Goal: Task Accomplishment & Management: Use online tool/utility

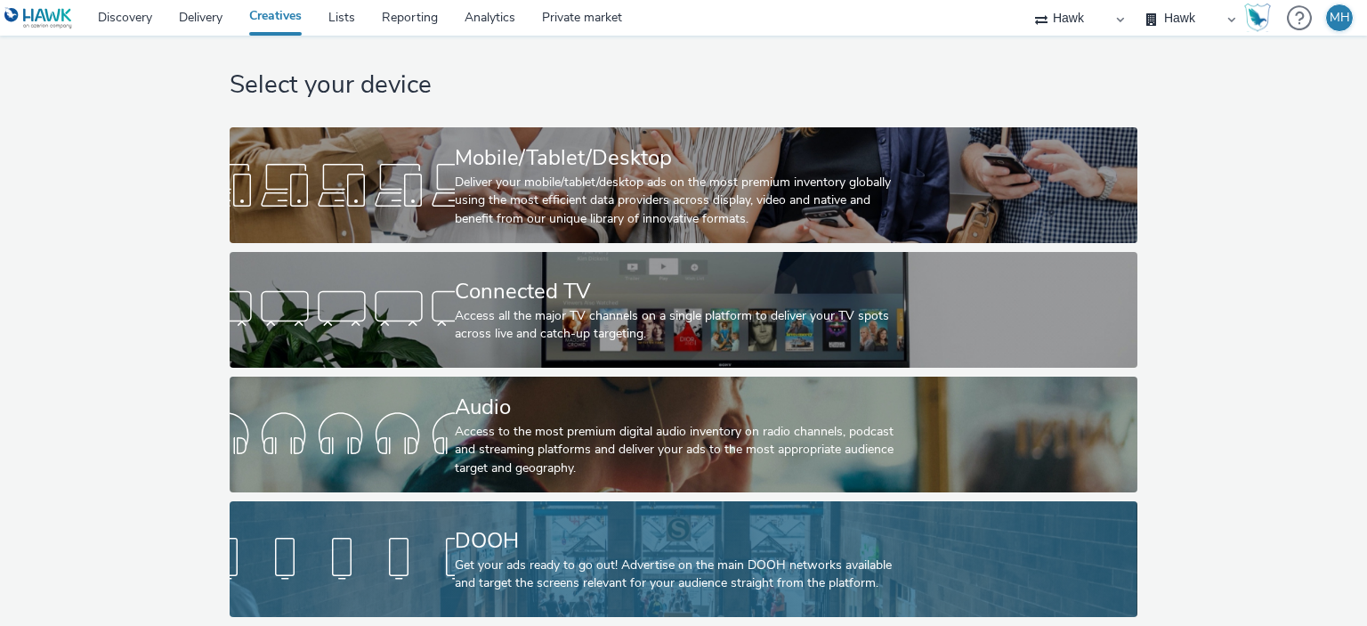
scroll to position [29, 0]
click at [572, 539] on div "DOOH" at bounding box center [680, 540] width 450 height 31
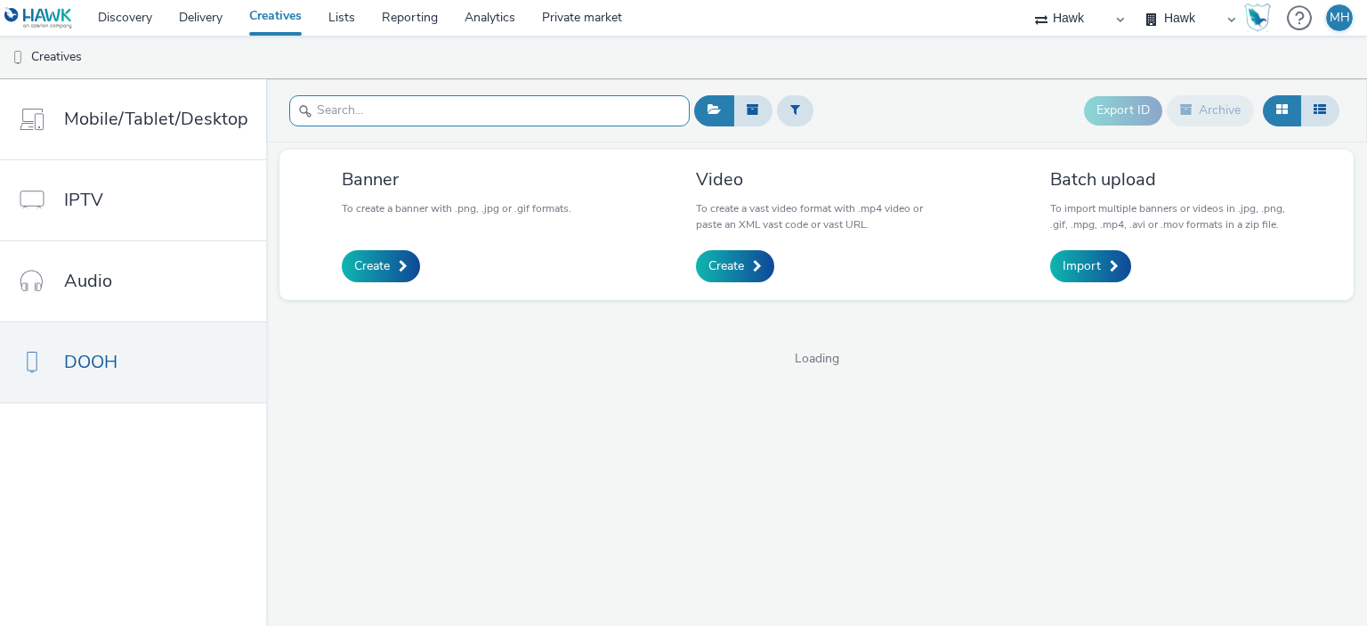
click at [320, 114] on input "text" at bounding box center [489, 110] width 401 height 31
type input "wella"
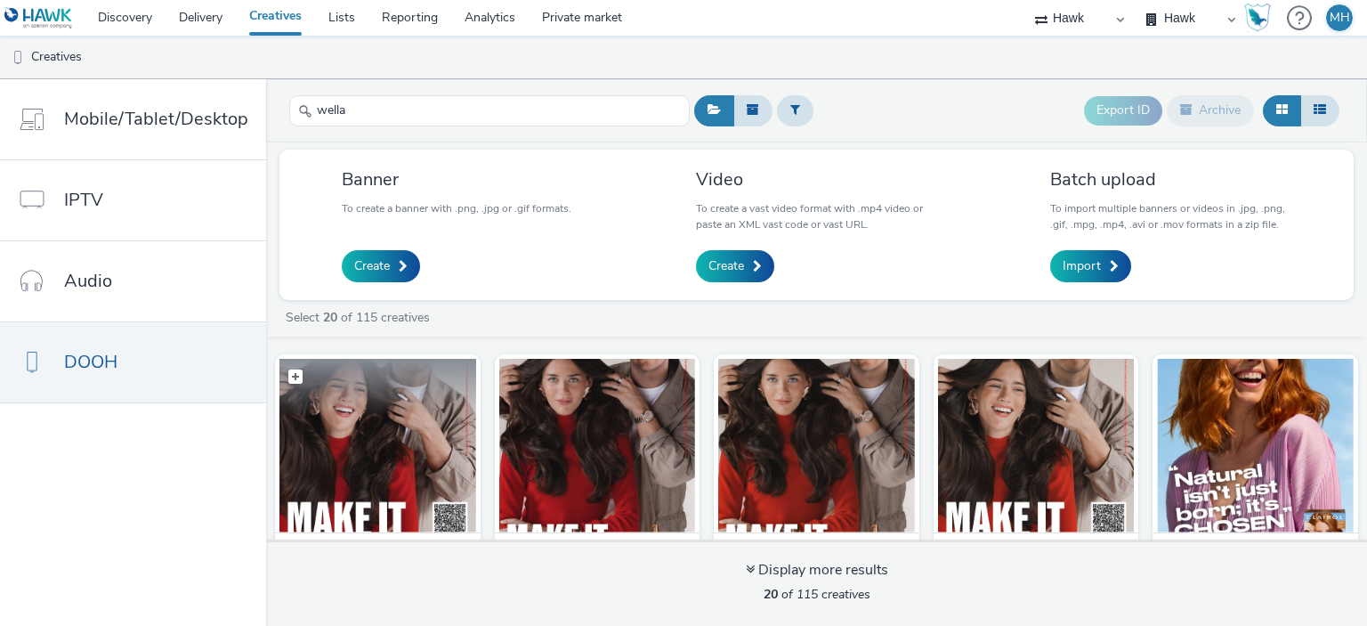
drag, startPoint x: 384, startPoint y: 416, endPoint x: 350, endPoint y: 413, distance: 33.9
click at [350, 413] on figcaption at bounding box center [378, 387] width 197 height 57
click at [407, 443] on img at bounding box center [378, 446] width 197 height 174
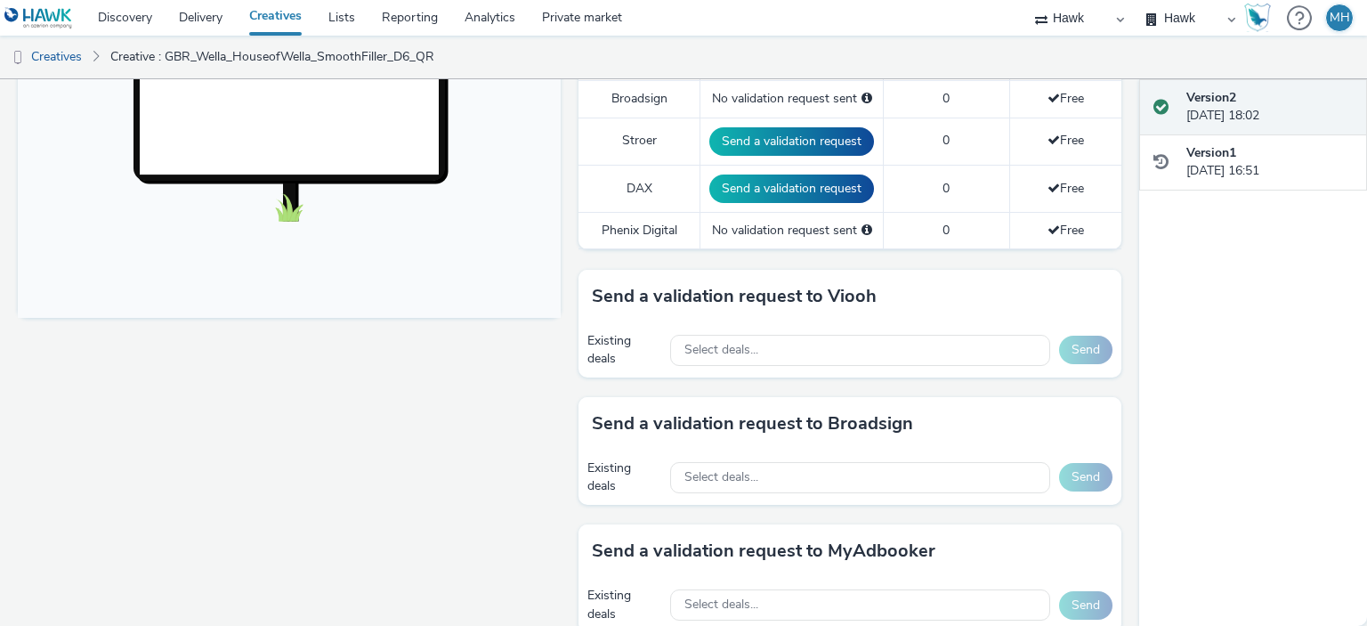
scroll to position [801, 0]
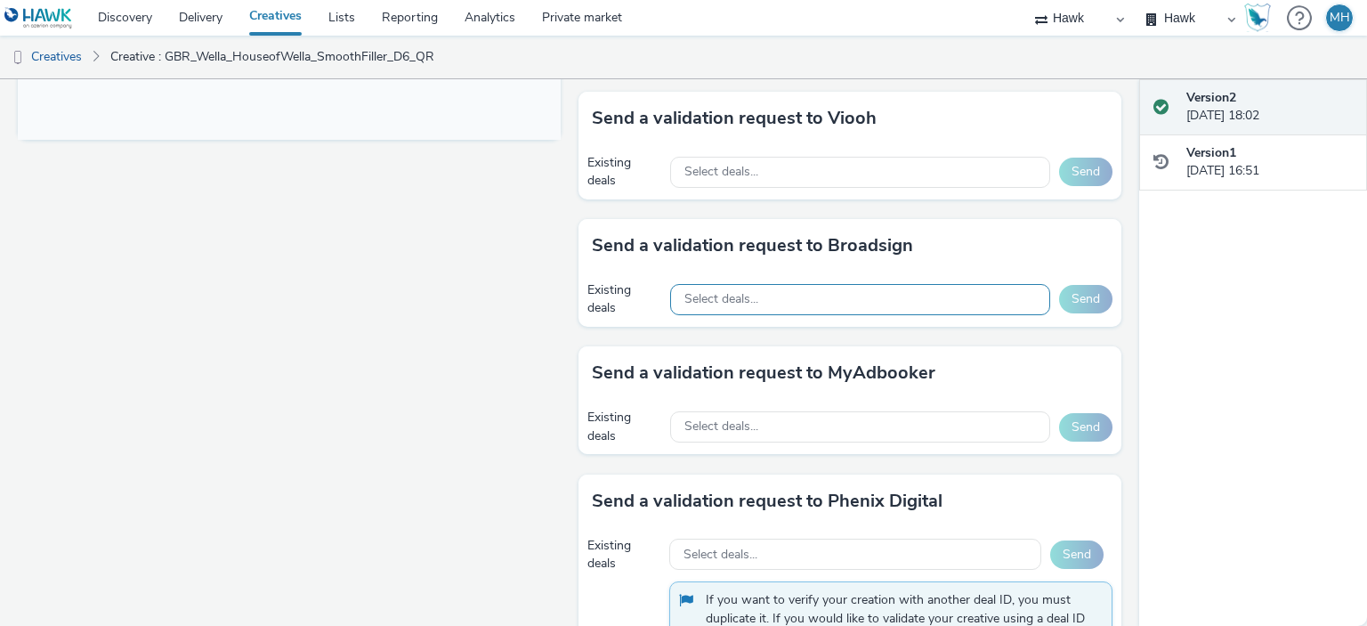
click at [741, 306] on div "Select deals..." at bounding box center [860, 299] width 380 height 31
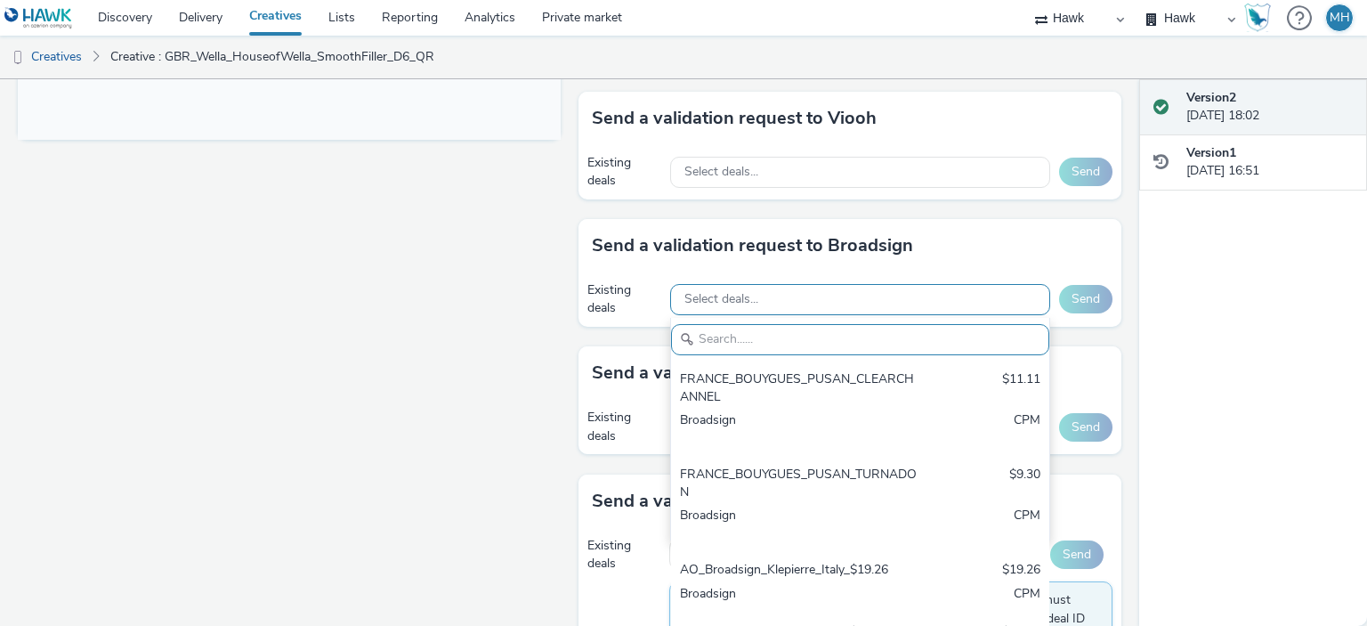
paste input "AO_Bauer-ClearChannel_OutdoorD6"
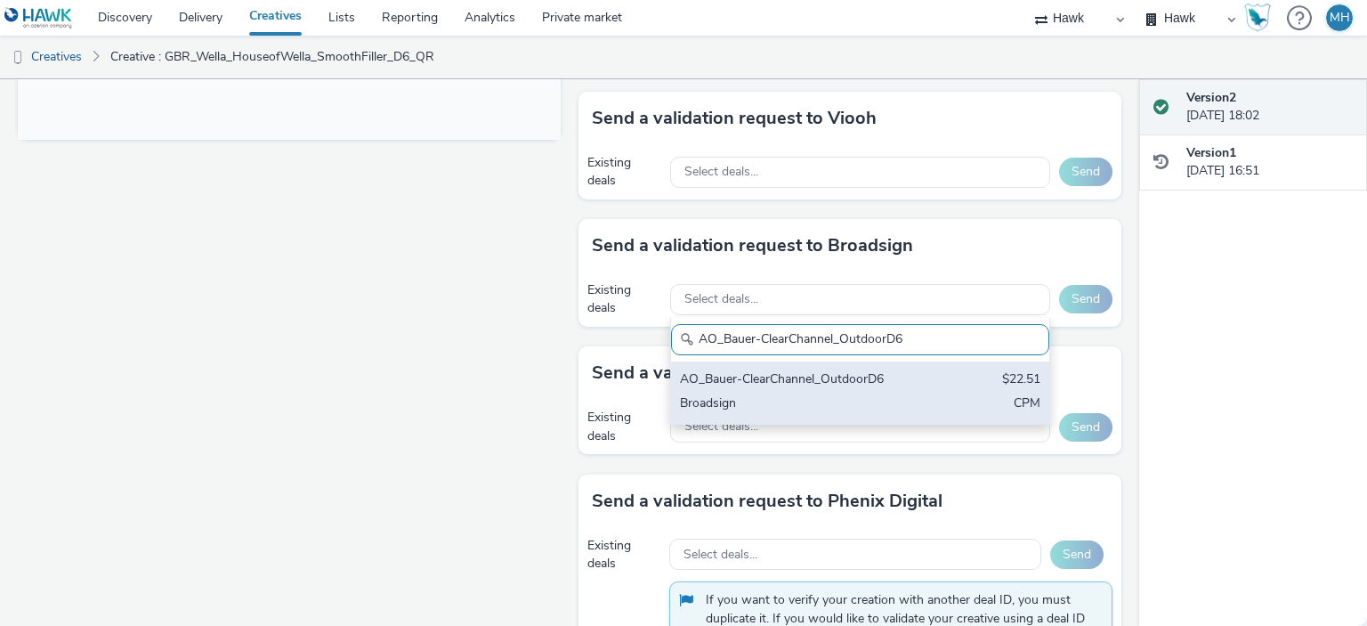
type input "AO_Bauer-ClearChannel_OutdoorD6"
click at [773, 361] on div "AO_Bauer-ClearChannel_OutdoorD6 $22.51 Broadsign CPM" at bounding box center [860, 392] width 378 height 62
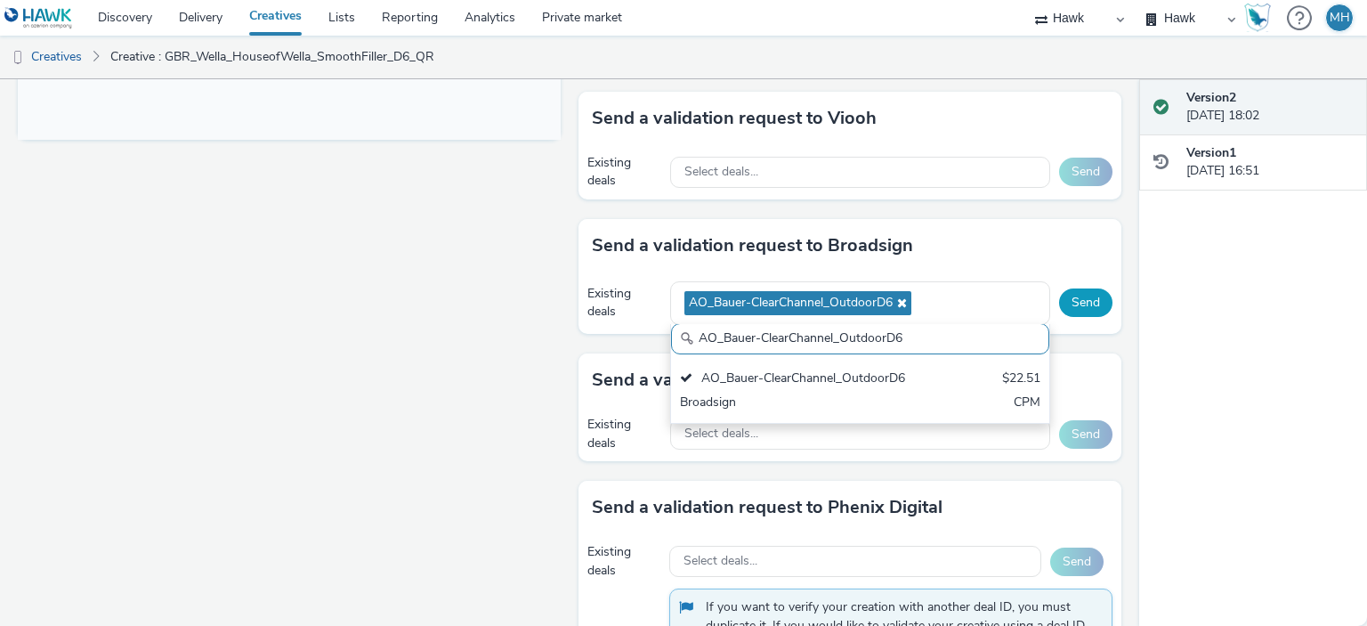
click at [1071, 298] on button "Send" at bounding box center [1085, 302] width 53 height 28
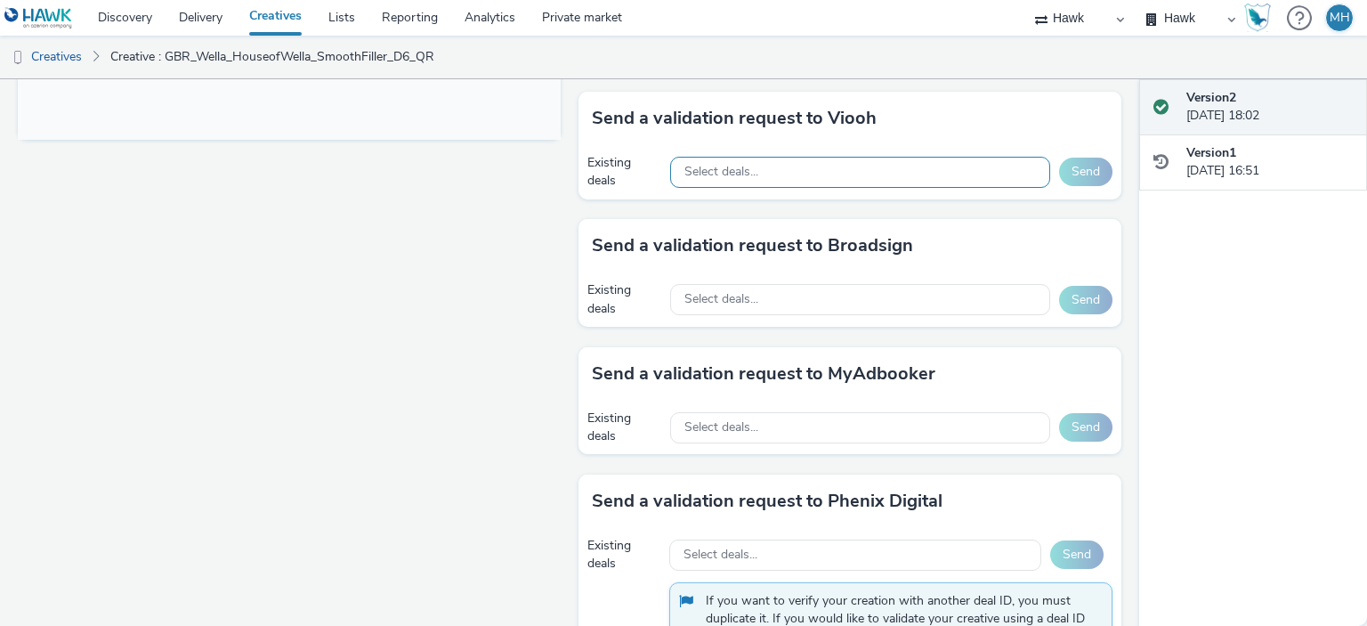
click at [794, 174] on div "Select deals..." at bounding box center [860, 172] width 380 height 31
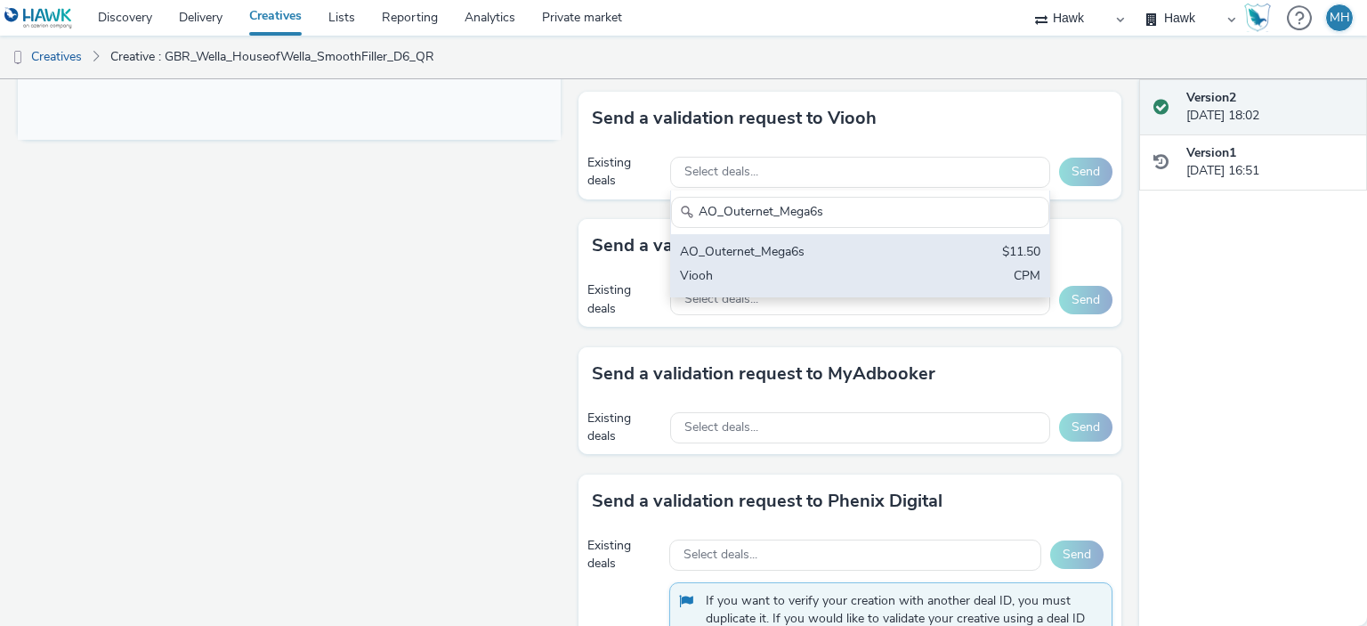
type input "AO_Outernet_Mega6s"
click at [823, 251] on div "AO_Outernet_Mega6s" at bounding box center [798, 253] width 237 height 20
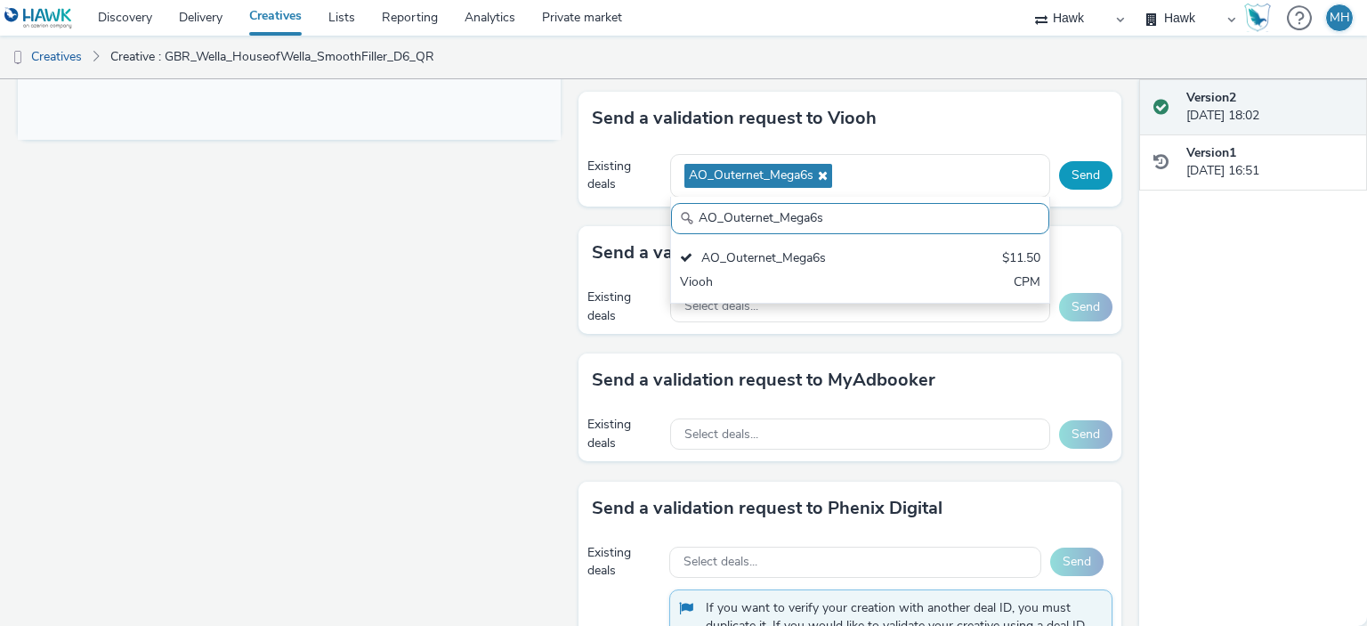
click at [1059, 176] on button "Send" at bounding box center [1085, 175] width 53 height 28
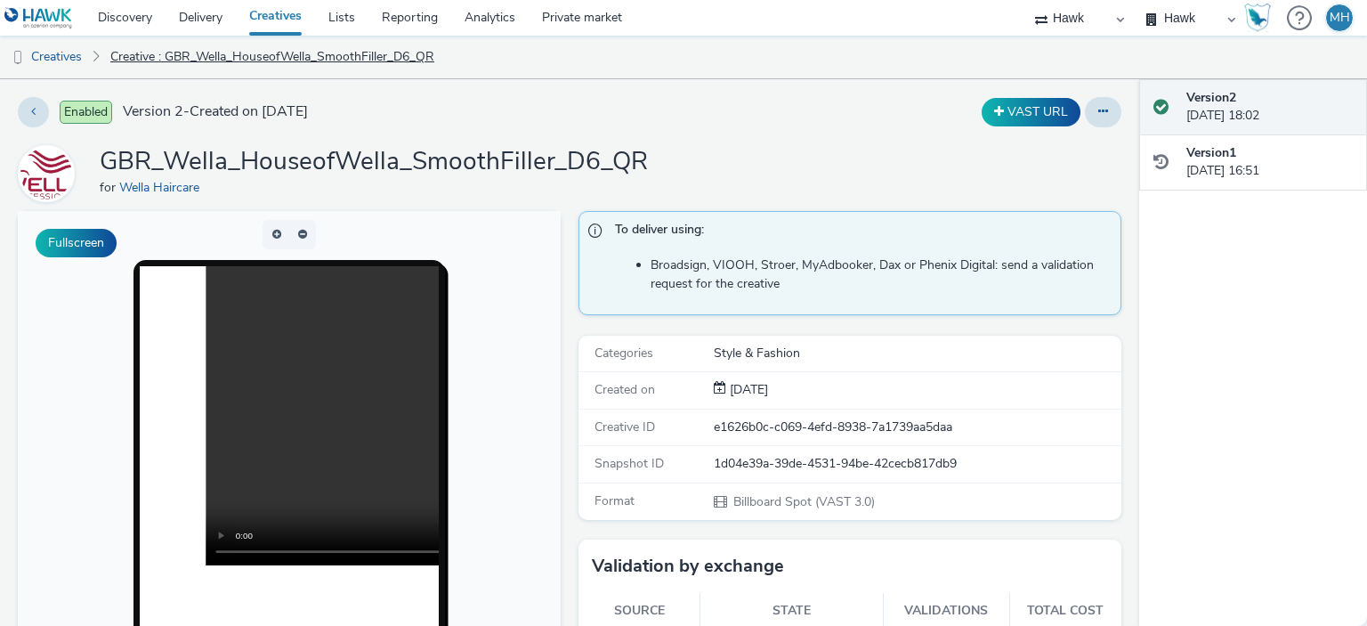
click at [244, 59] on link "Creative : GBR_Wella_HouseofWella_SmoothFiller_D6_QR" at bounding box center [272, 57] width 342 height 43
click at [278, 14] on link "Creatives" at bounding box center [275, 18] width 79 height 36
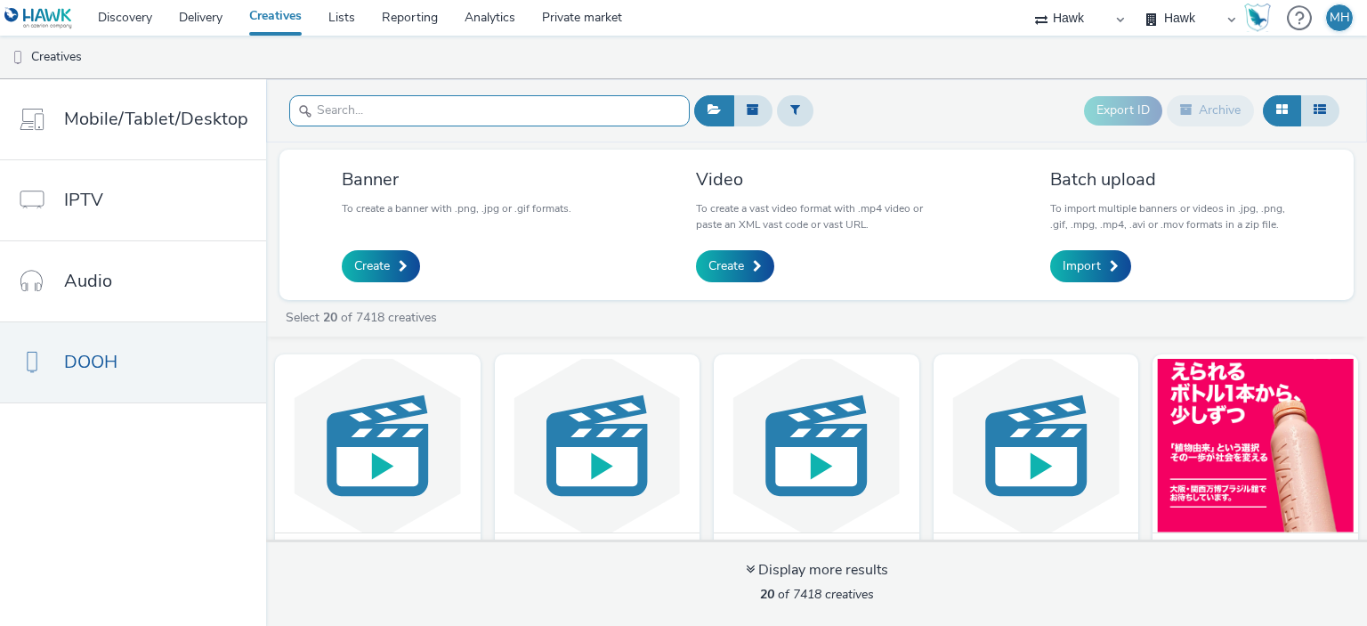
click at [391, 108] on input "text" at bounding box center [489, 110] width 401 height 31
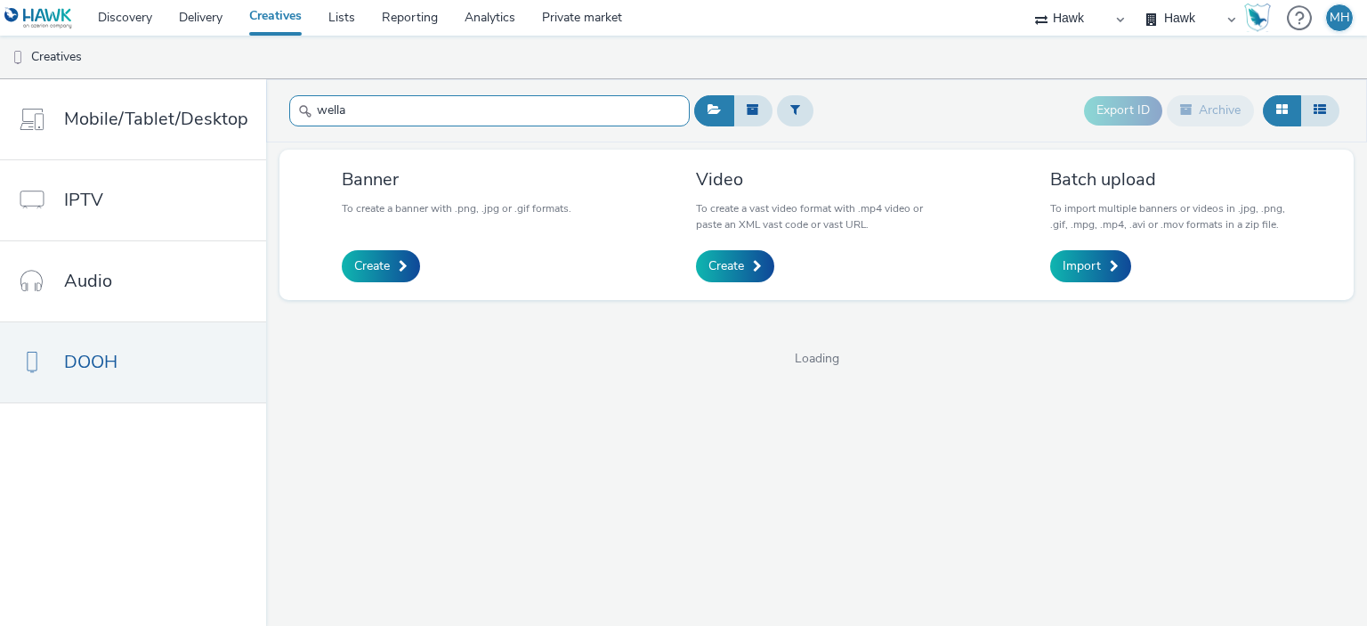
type input "wella"
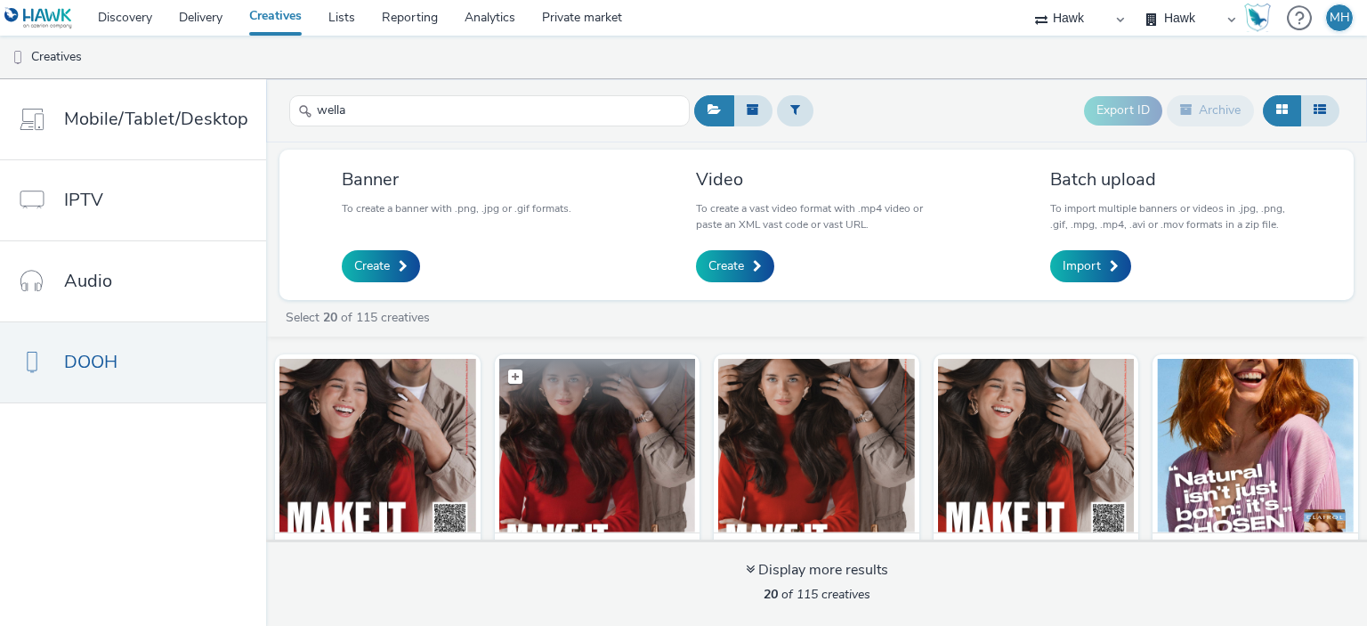
click at [591, 410] on figcaption at bounding box center [597, 387] width 197 height 57
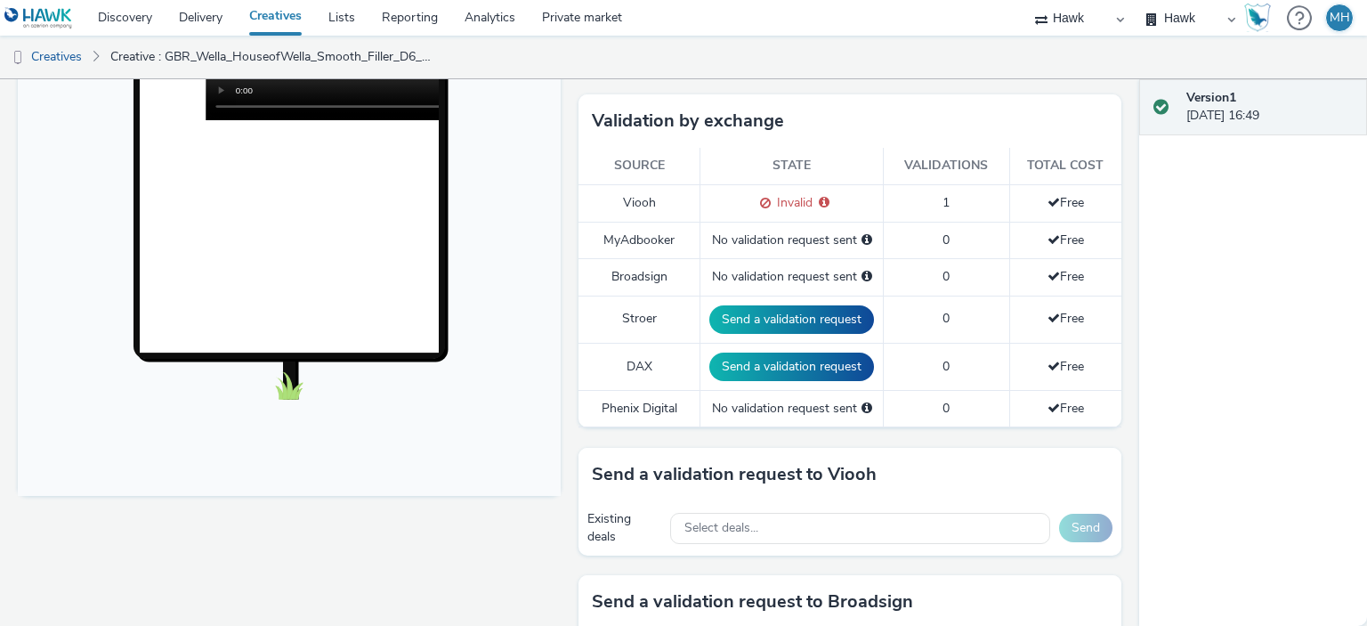
scroll to position [801, 0]
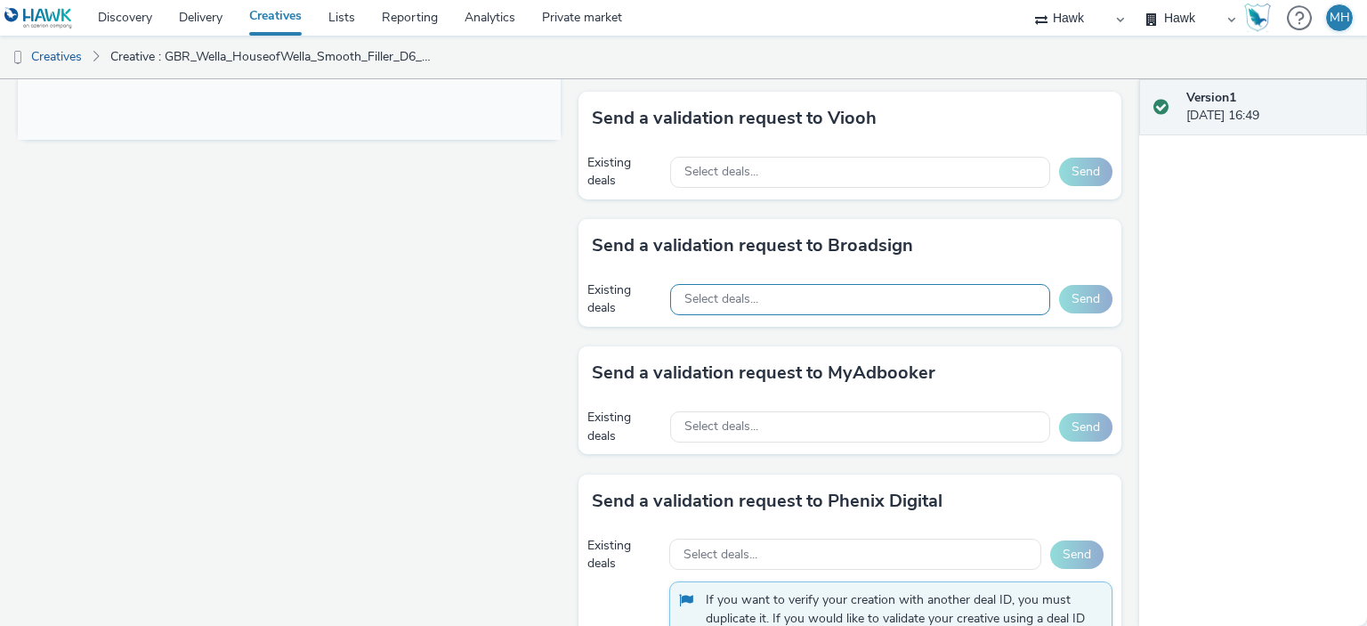
click at [720, 305] on div "Select deals..." at bounding box center [860, 299] width 380 height 31
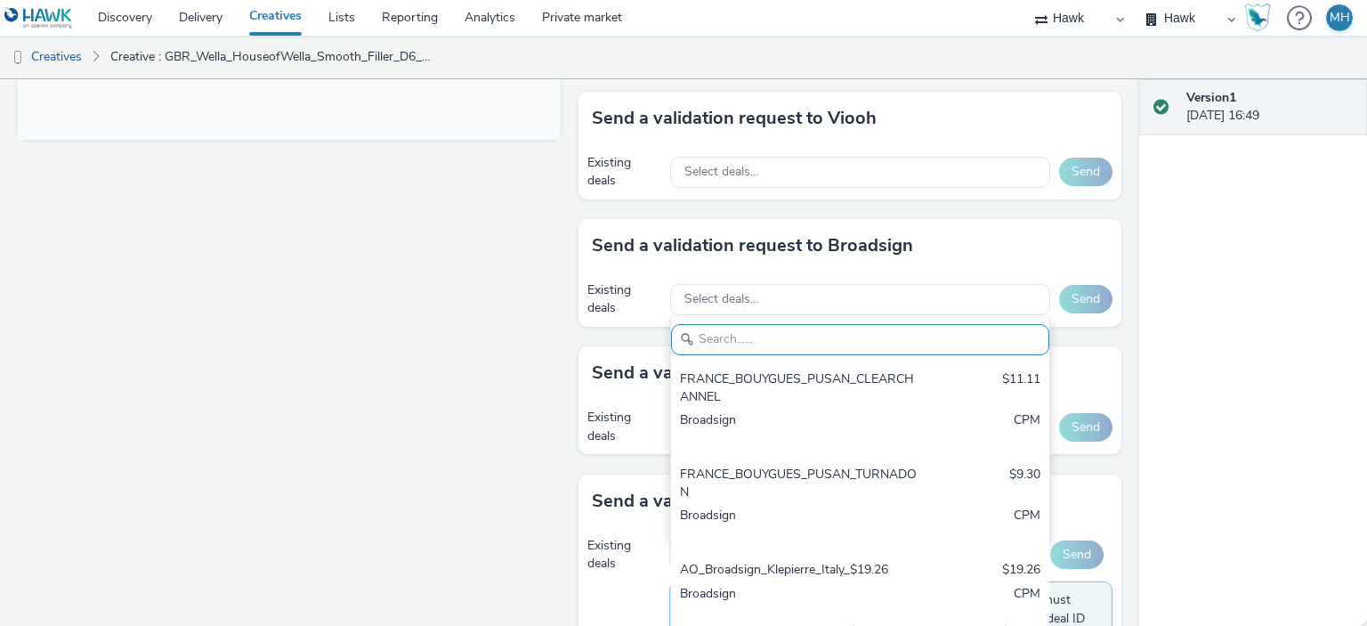
type input "AO_Outernet_Mega6s"
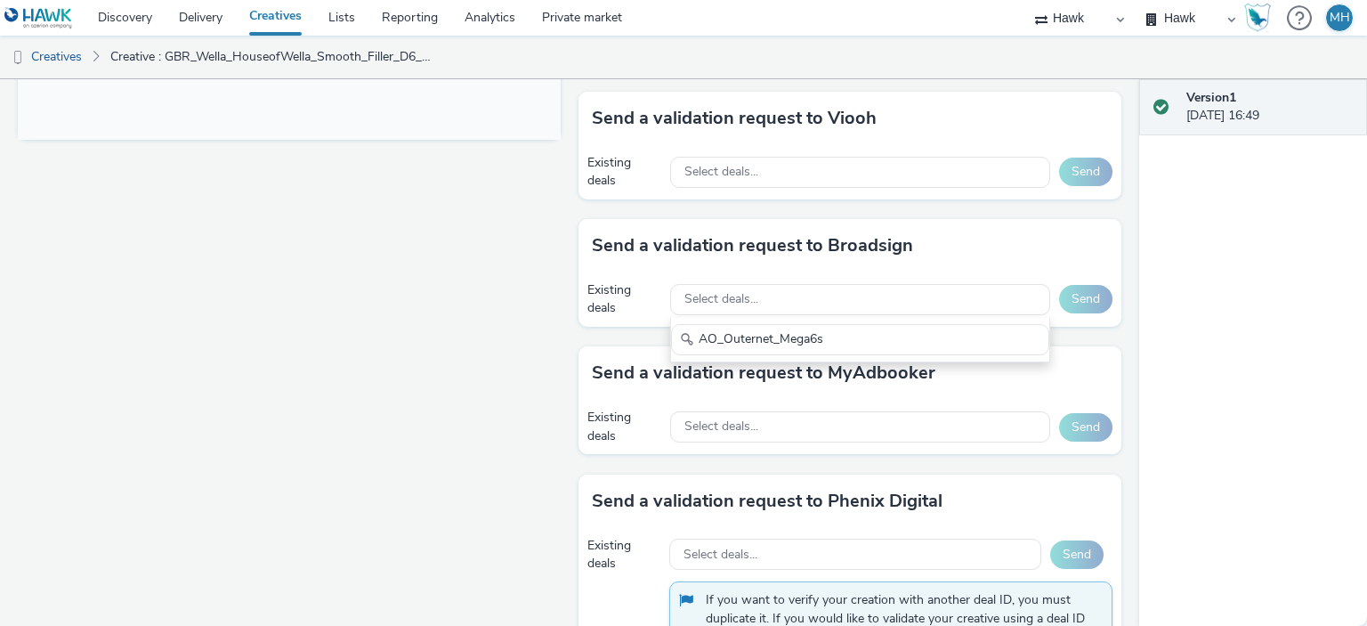
drag, startPoint x: 837, startPoint y: 335, endPoint x: 651, endPoint y: 369, distance: 189.1
click at [651, 369] on div "To deliver using: Broadsign, VIOOH, [PERSON_NAME], MyAdbooker, Dax or Phenix Di…" at bounding box center [846, 190] width 552 height 1561
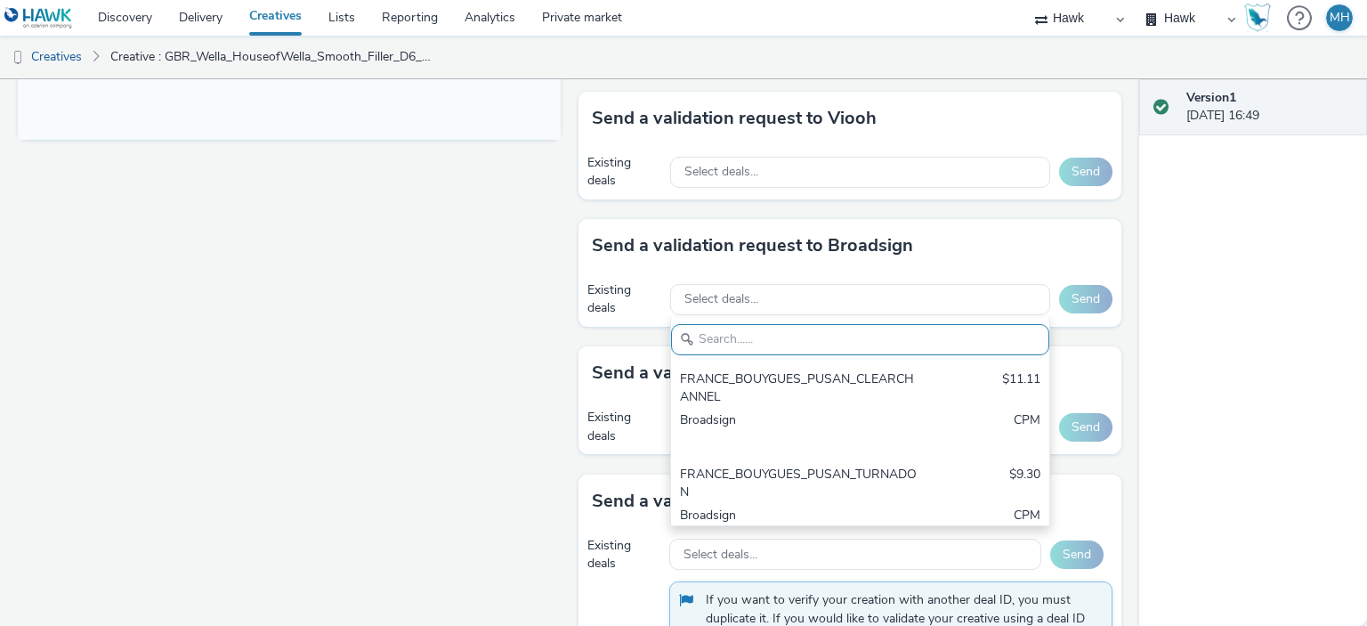
click at [703, 185] on div "Select deals..." at bounding box center [860, 172] width 380 height 37
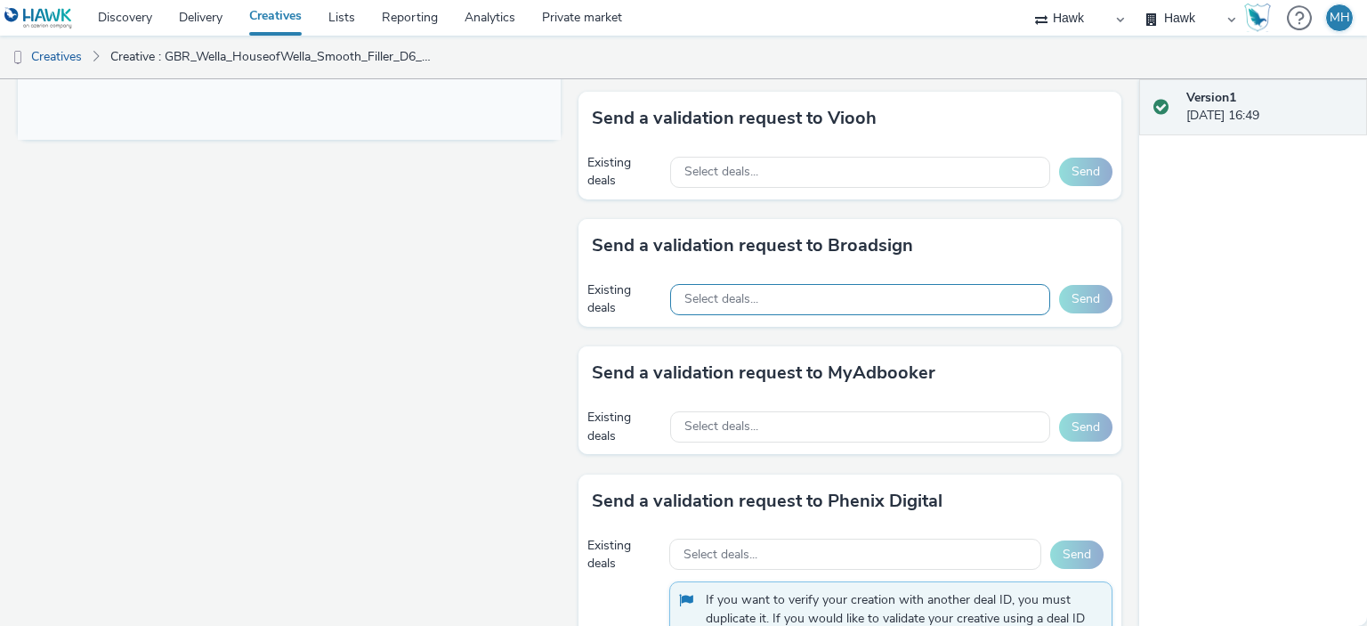
click at [794, 294] on div "Select deals..." at bounding box center [860, 299] width 380 height 31
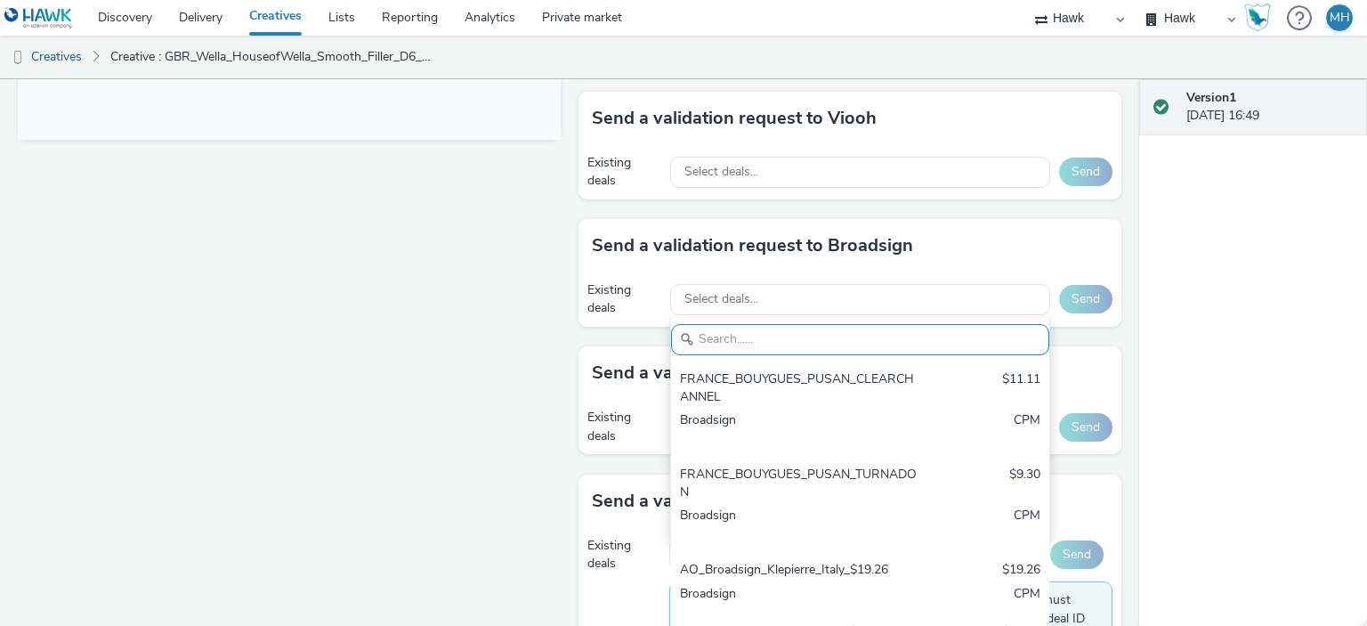
paste input "AO_Bauer-ClearChannel_OutdoorD6"
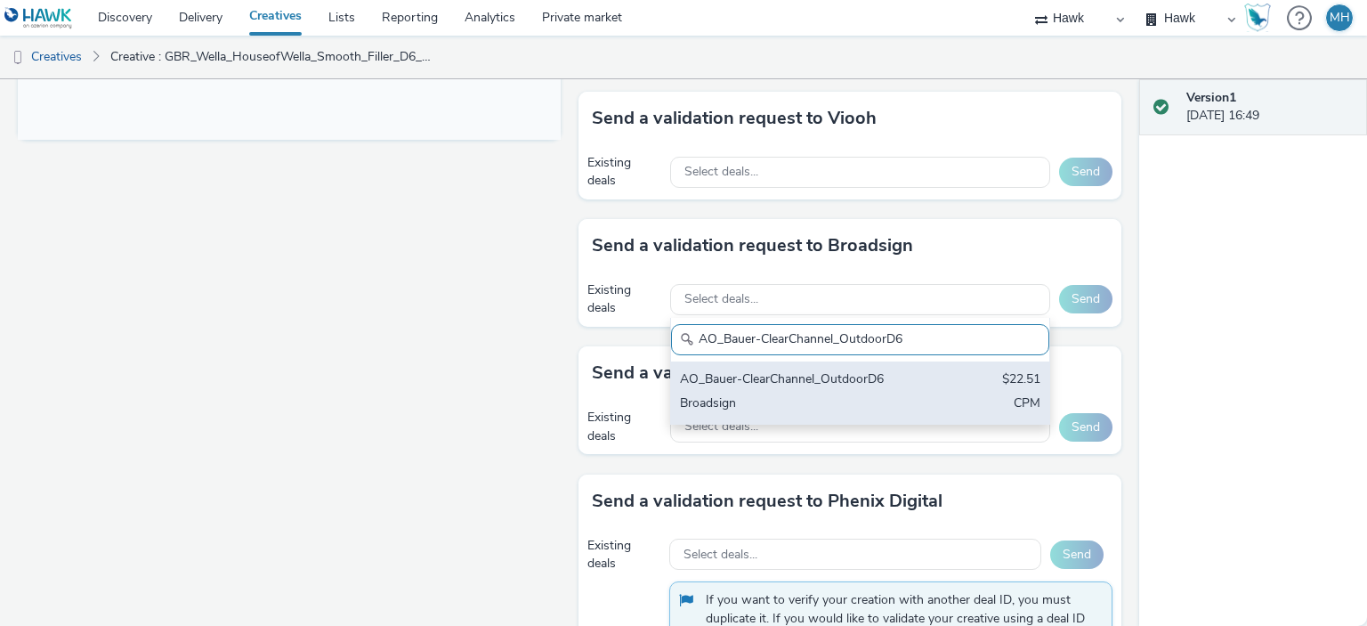
type input "AO_Bauer-ClearChannel_OutdoorD6"
drag, startPoint x: 760, startPoint y: 387, endPoint x: 769, endPoint y: 396, distance: 12.6
click at [761, 387] on div "AO_Bauer-ClearChannel_OutdoorD6 $22.51 Broadsign CPM" at bounding box center [860, 392] width 378 height 62
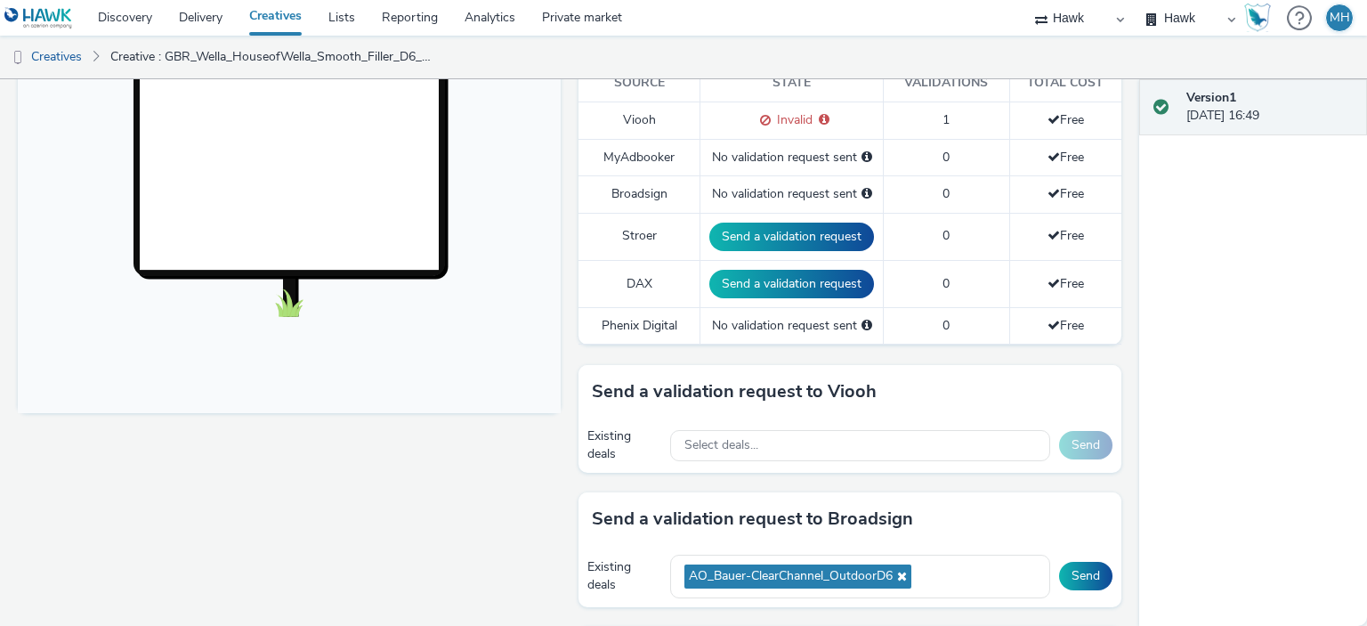
scroll to position [678, 0]
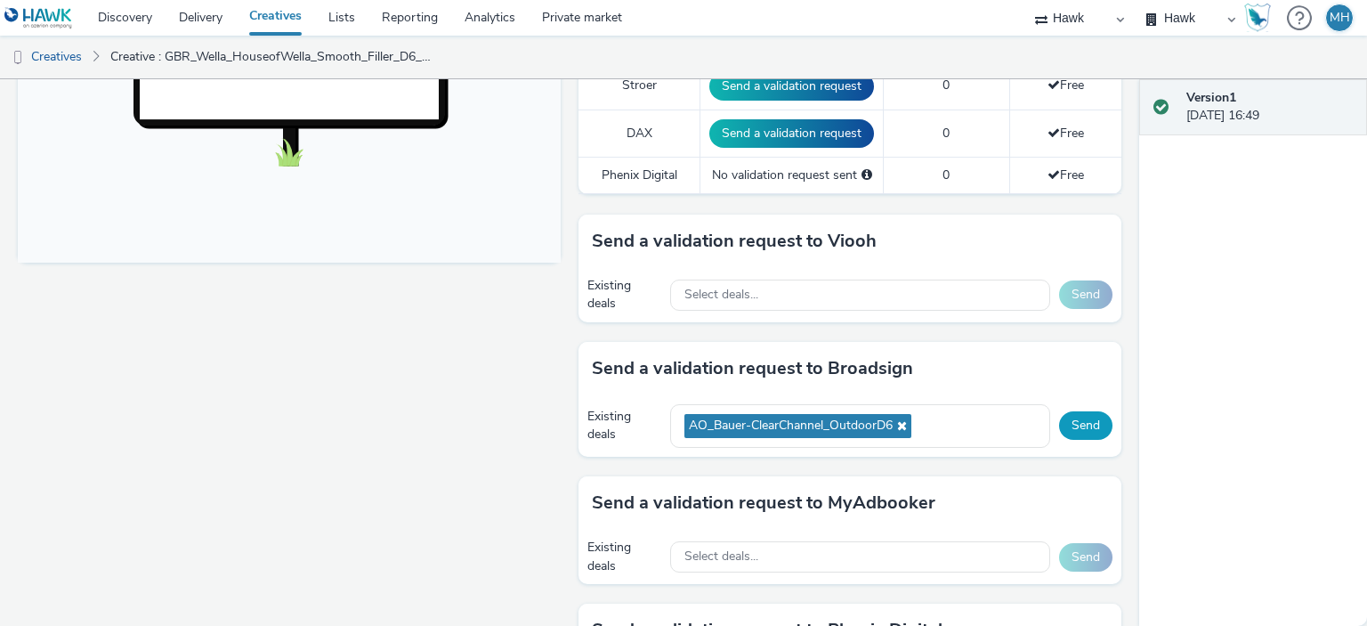
click at [1083, 419] on button "Send" at bounding box center [1085, 425] width 53 height 28
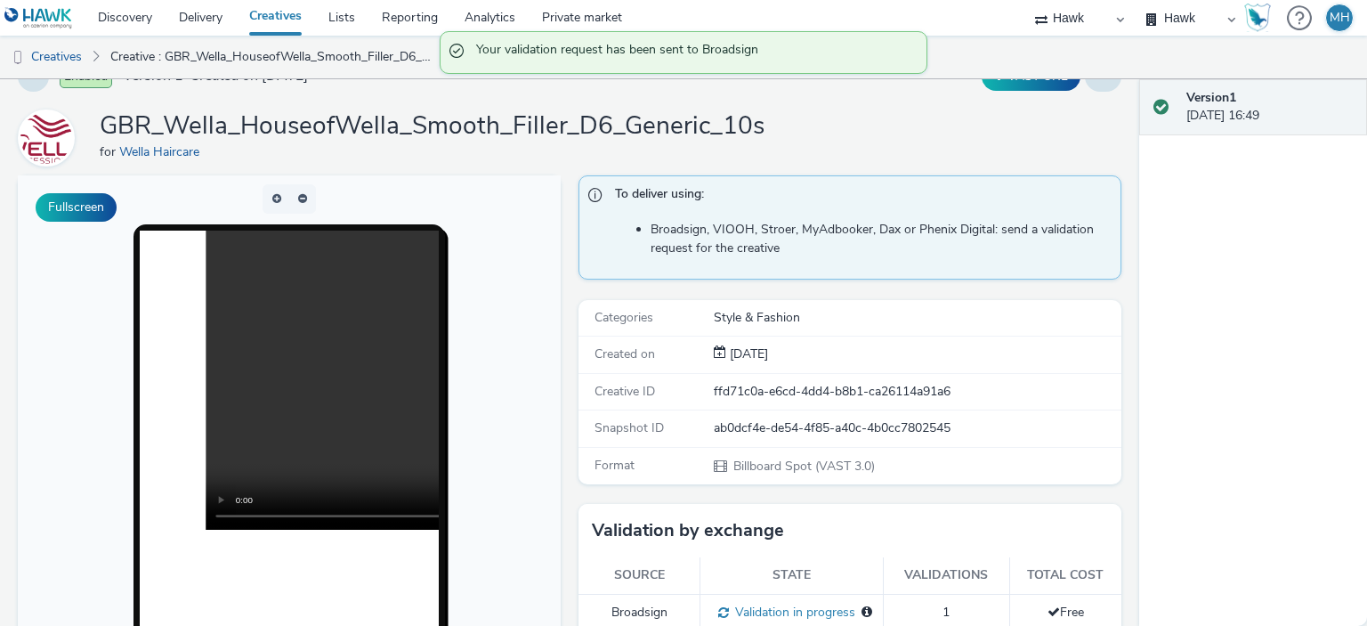
scroll to position [0, 0]
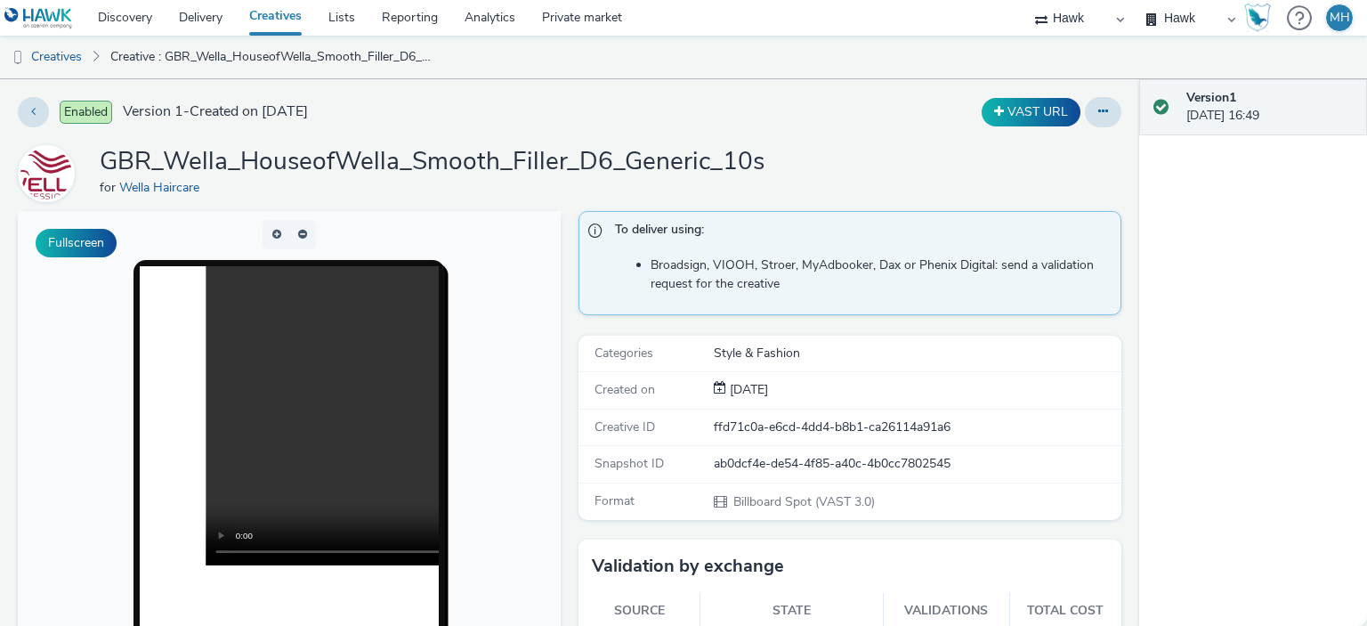
click at [278, 20] on link "Creatives" at bounding box center [275, 18] width 79 height 36
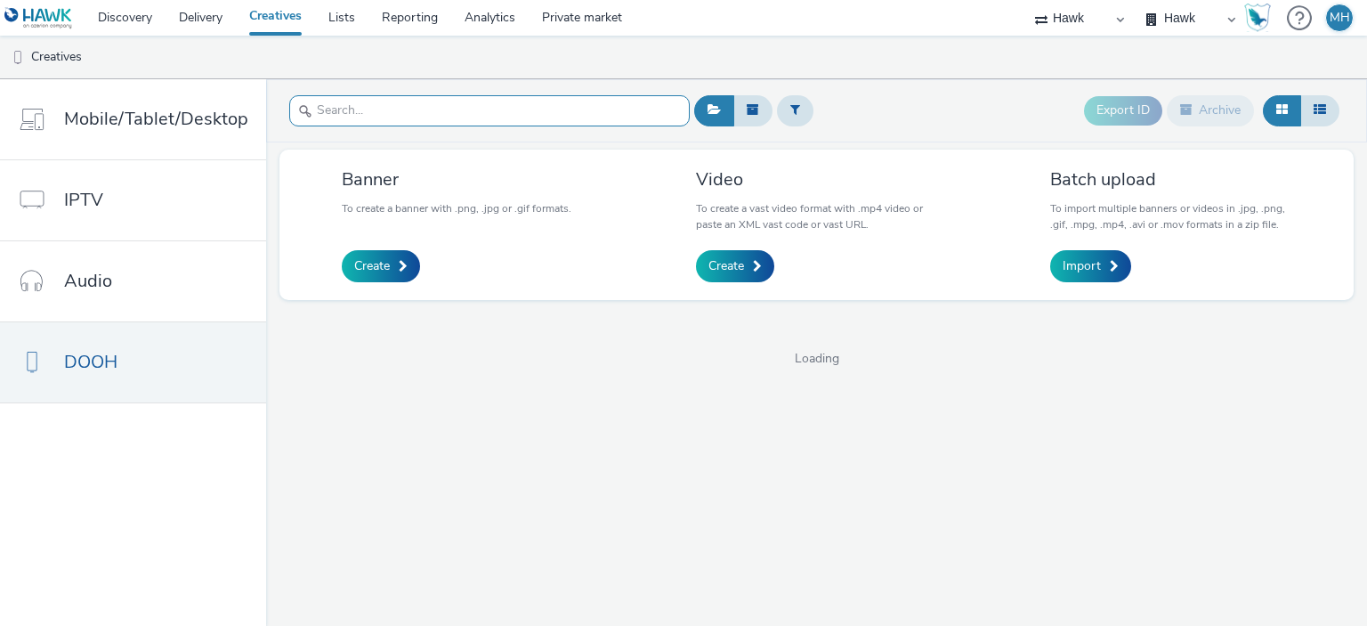
click at [345, 118] on input "text" at bounding box center [489, 110] width 401 height 31
type input "wella"
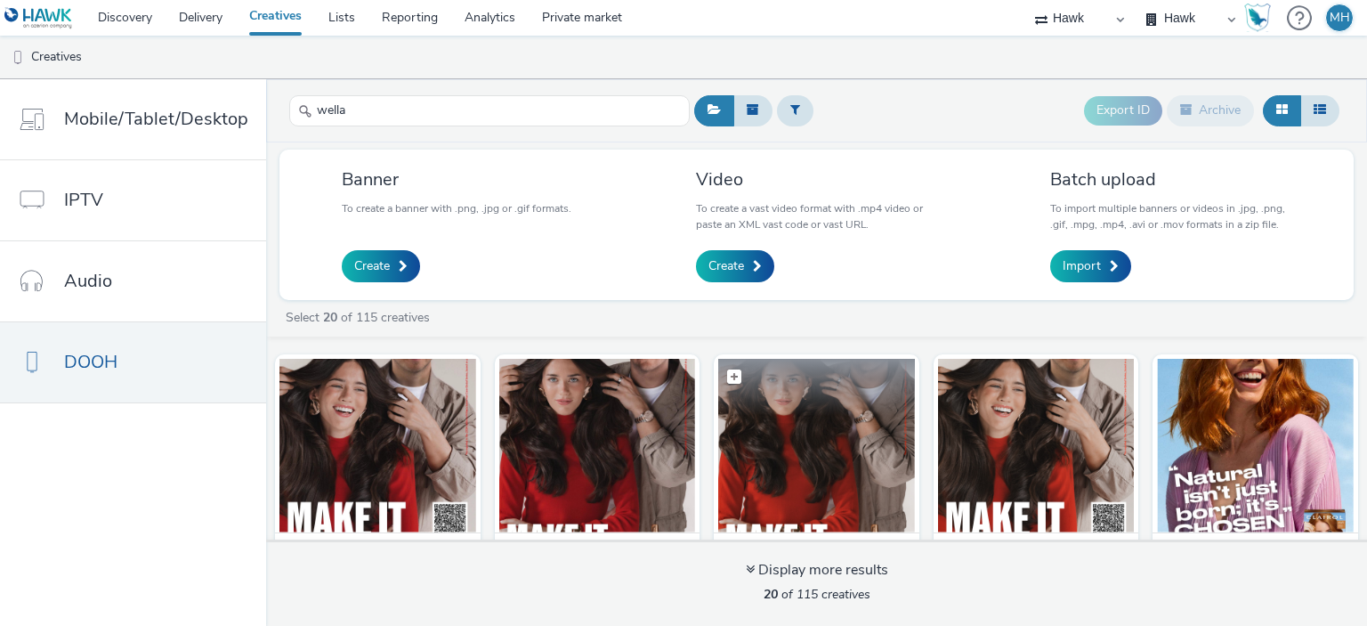
click at [840, 446] on img at bounding box center [816, 446] width 197 height 174
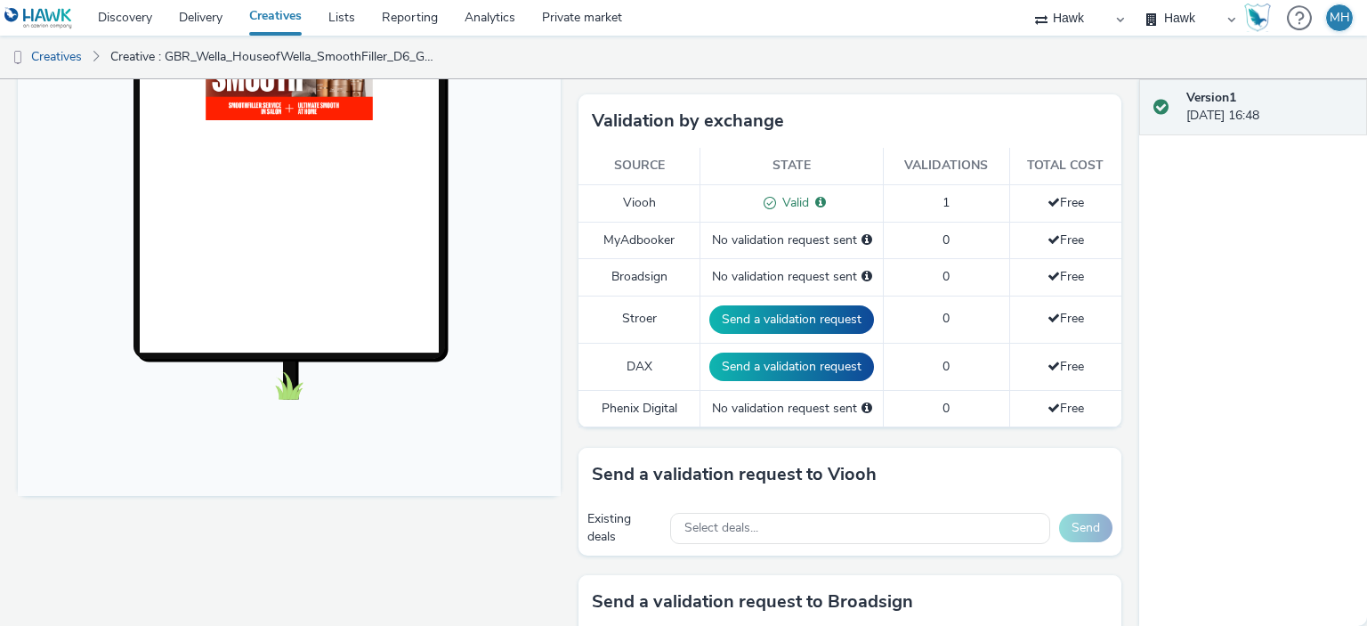
scroll to position [712, 0]
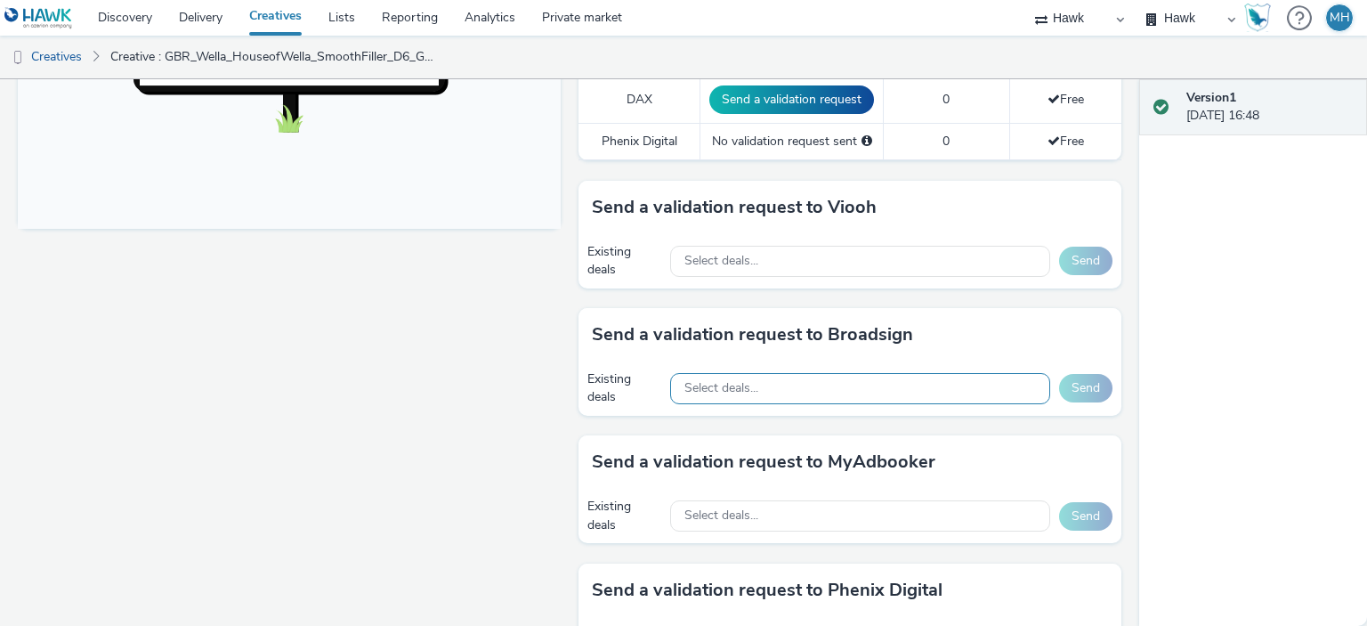
click at [738, 391] on span "Select deals..." at bounding box center [722, 388] width 74 height 15
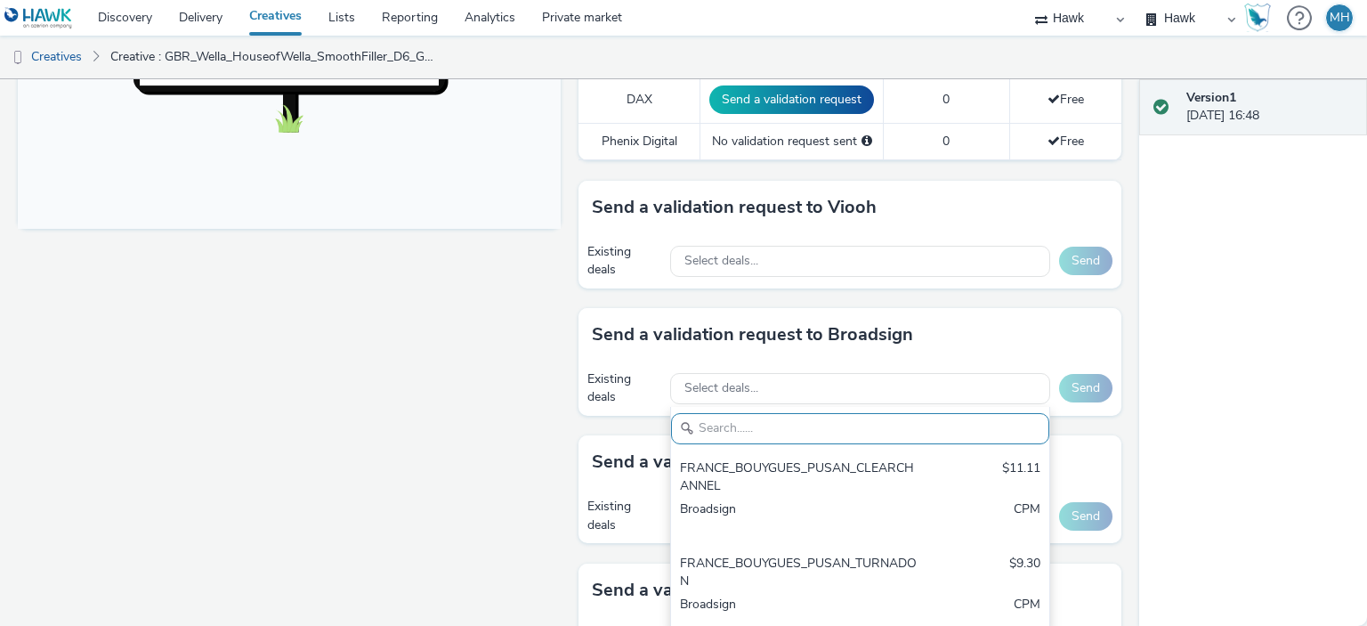
click at [729, 413] on input "text" at bounding box center [860, 428] width 378 height 31
paste input "AO_Bauer-ClearChannel_OutdoorD6"
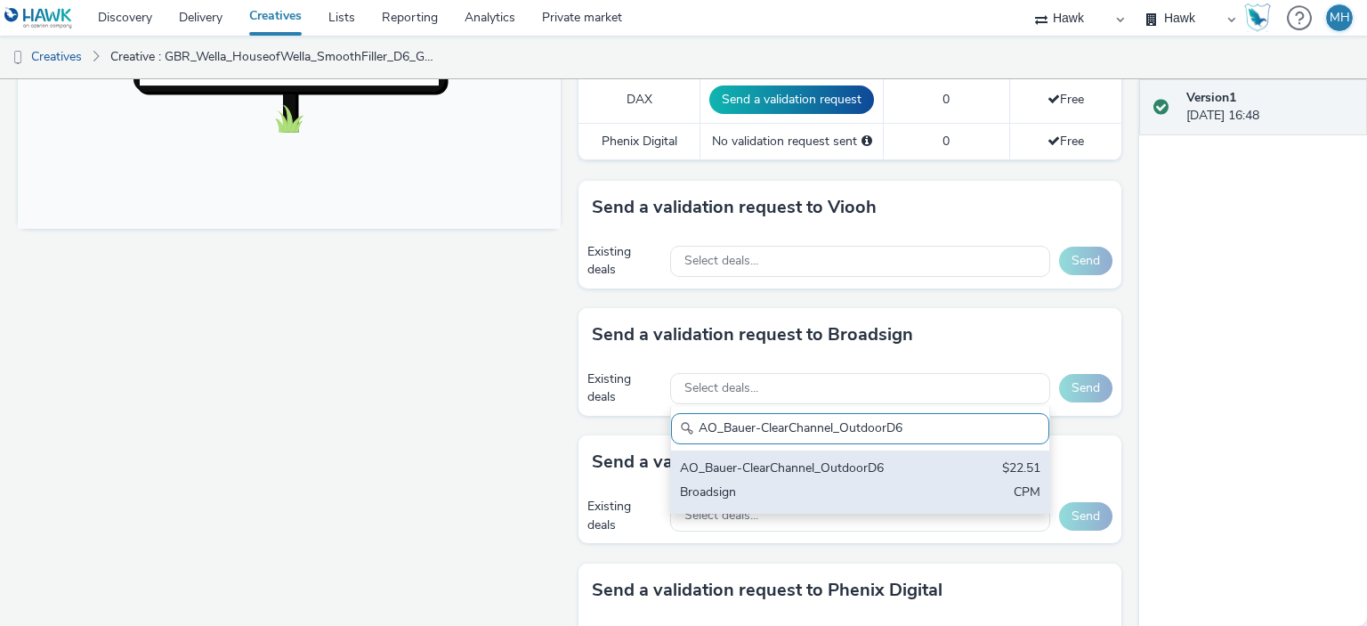
type input "AO_Bauer-ClearChannel_OutdoorD6"
click at [775, 479] on div "AO_Bauer-ClearChannel_OutdoorD6 $22.51 Broadsign CPM" at bounding box center [860, 481] width 378 height 62
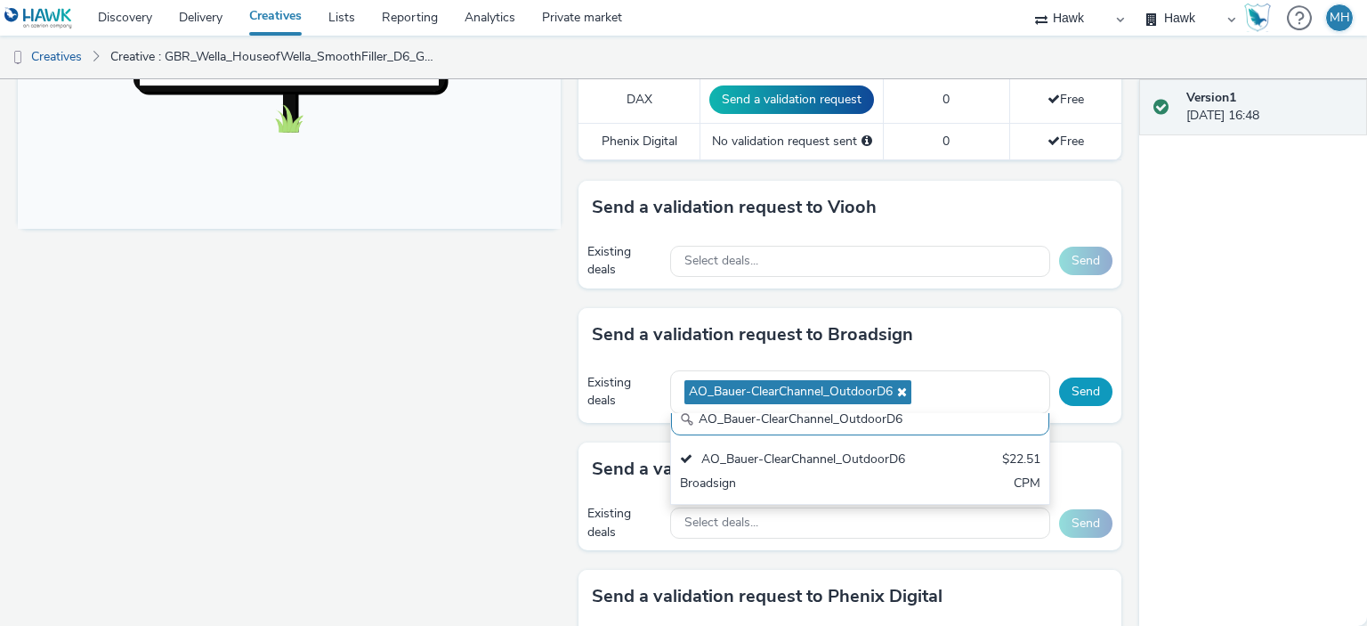
click at [1079, 386] on button "Send" at bounding box center [1085, 391] width 53 height 28
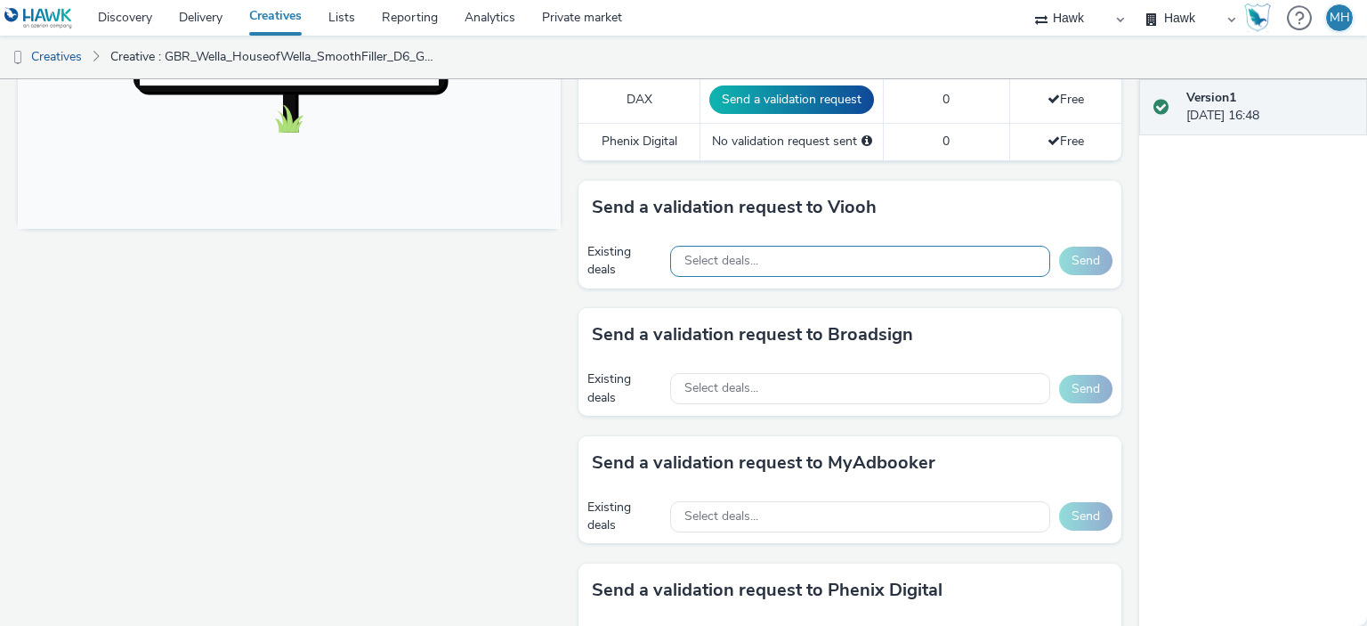
click at [719, 259] on span "Select deals..." at bounding box center [722, 261] width 74 height 15
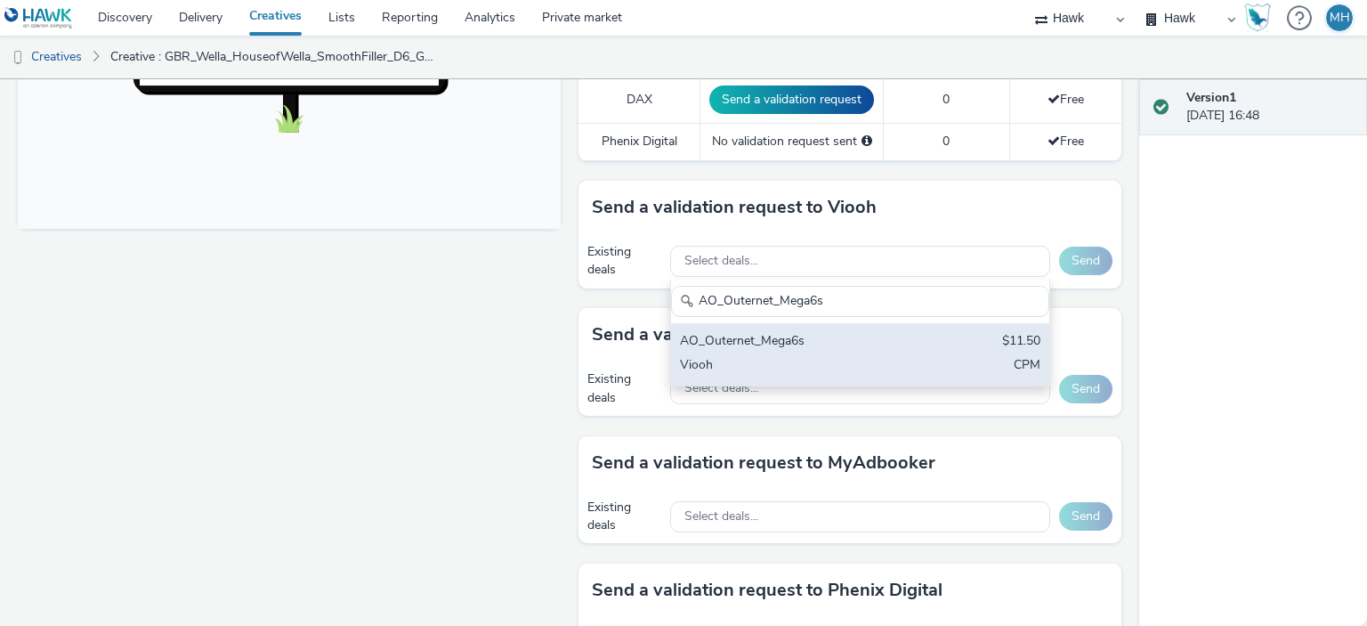
type input "AO_Outernet_Mega6s"
click at [753, 337] on div "AO_Outernet_Mega6s" at bounding box center [798, 342] width 237 height 20
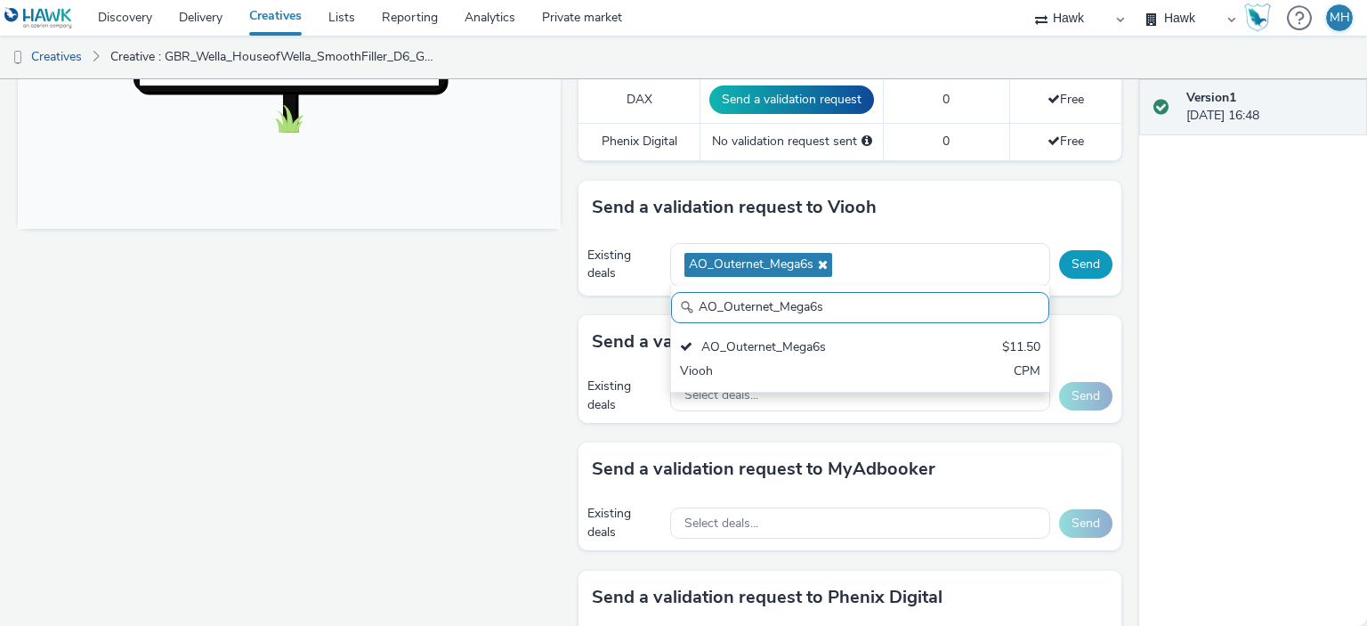
click at [1067, 272] on button "Send" at bounding box center [1085, 264] width 53 height 28
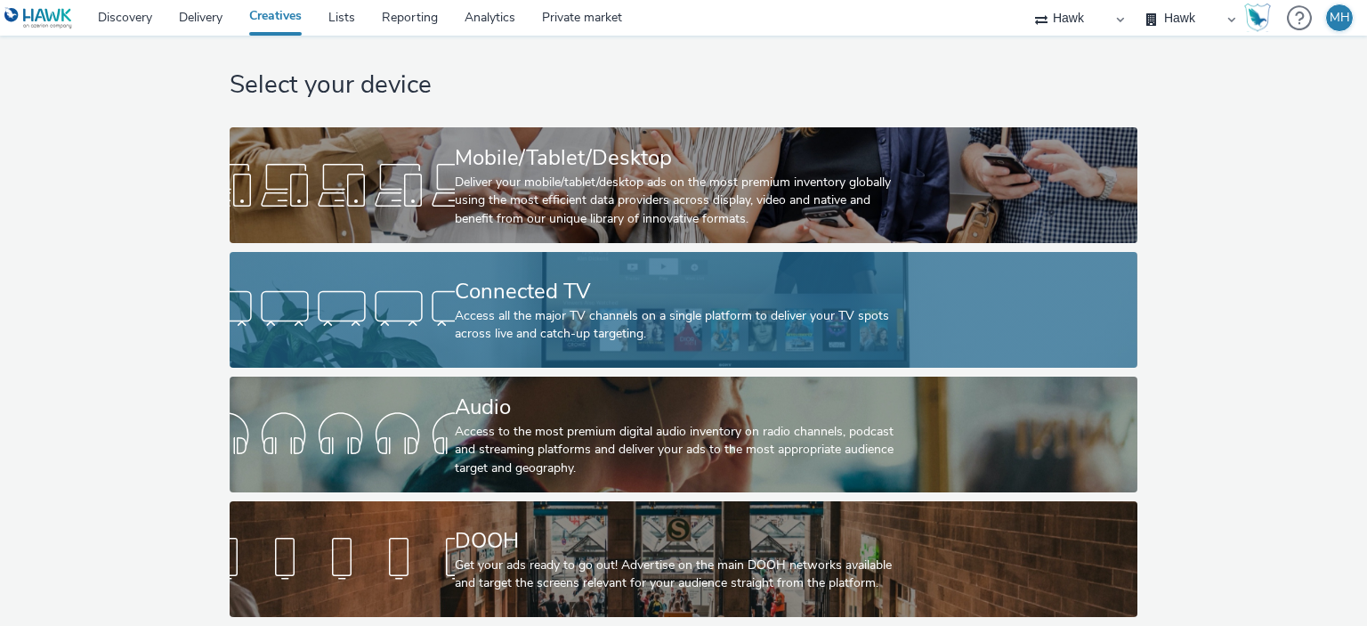
scroll to position [29, 0]
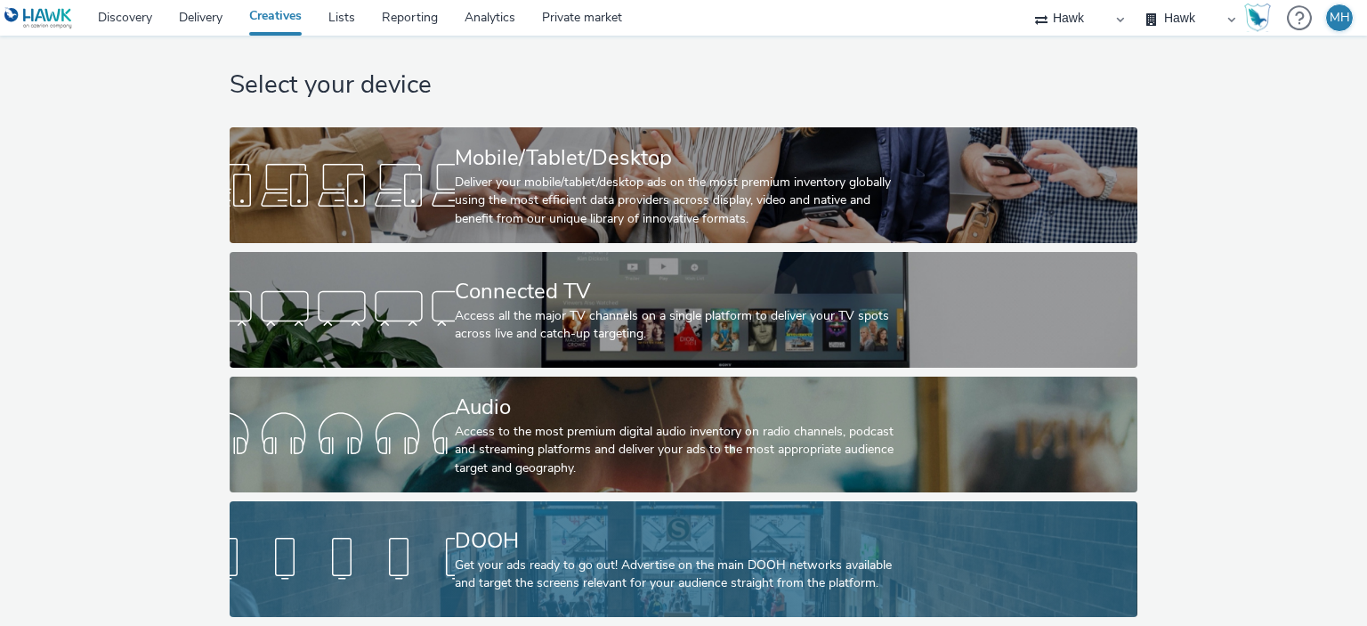
click at [593, 570] on div "Get your ads ready to go out! Advertise on the main DOOH networks available and…" at bounding box center [680, 574] width 450 height 37
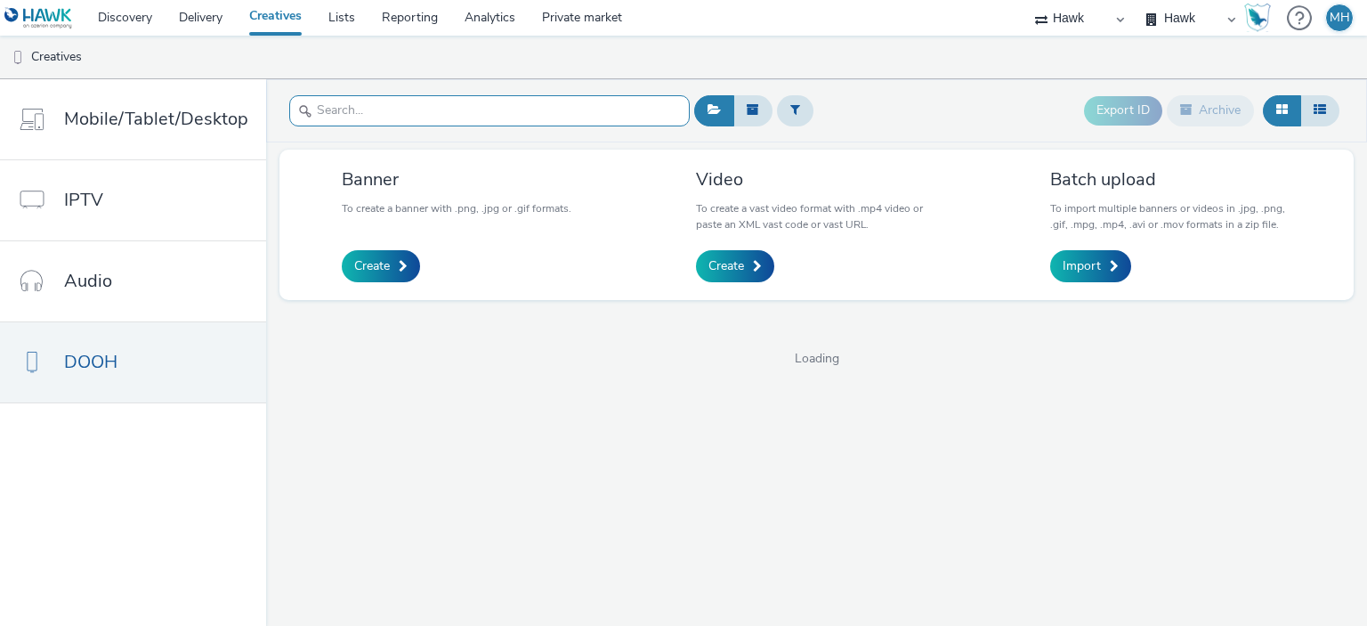
click at [488, 110] on input "text" at bounding box center [489, 110] width 401 height 31
type input "wella"
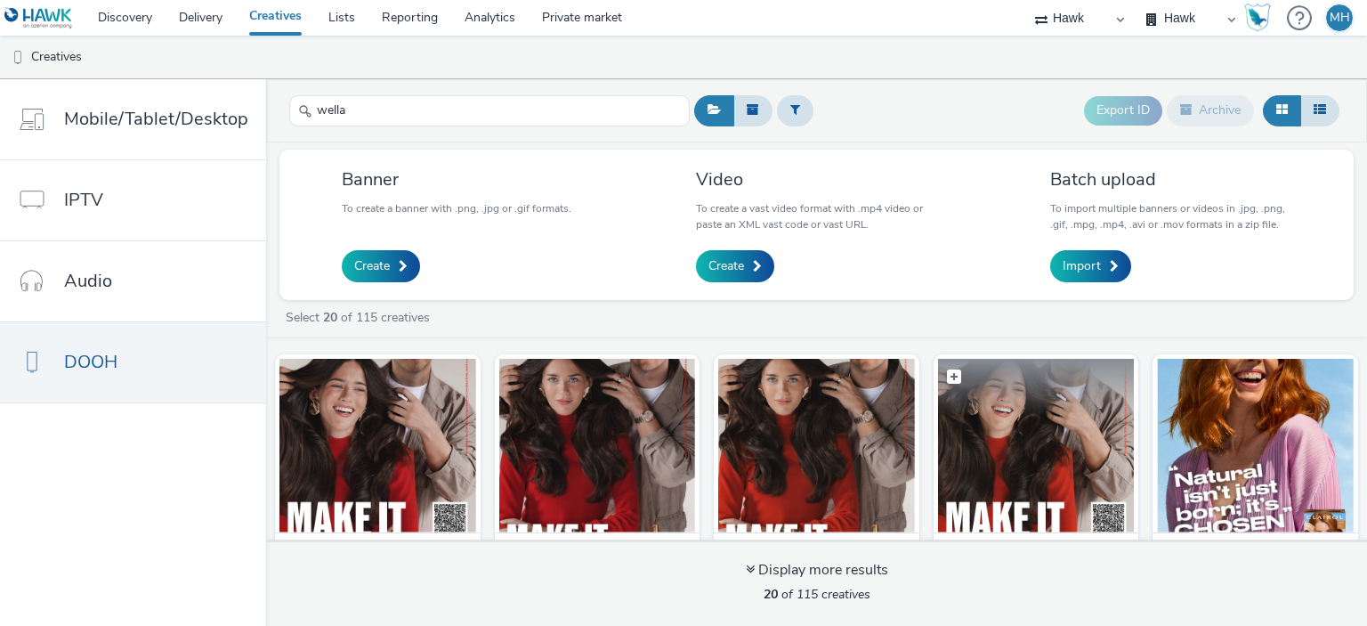
click at [1087, 473] on img at bounding box center [1036, 446] width 197 height 174
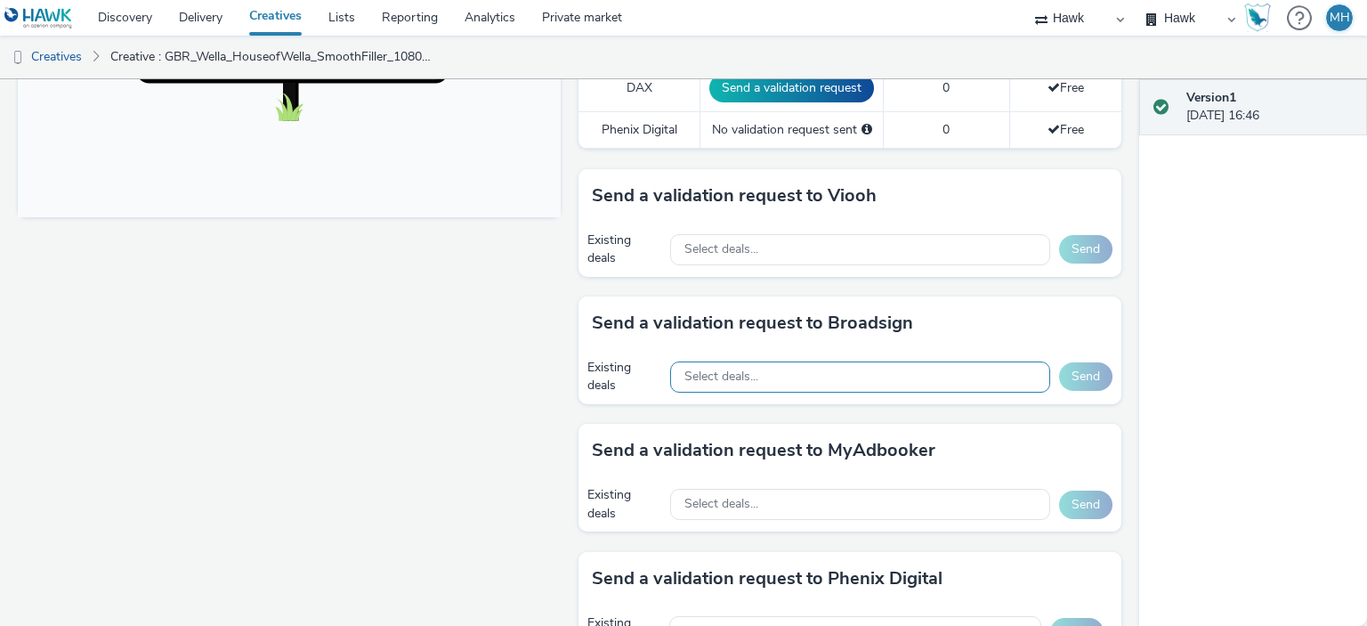
scroll to position [801, 0]
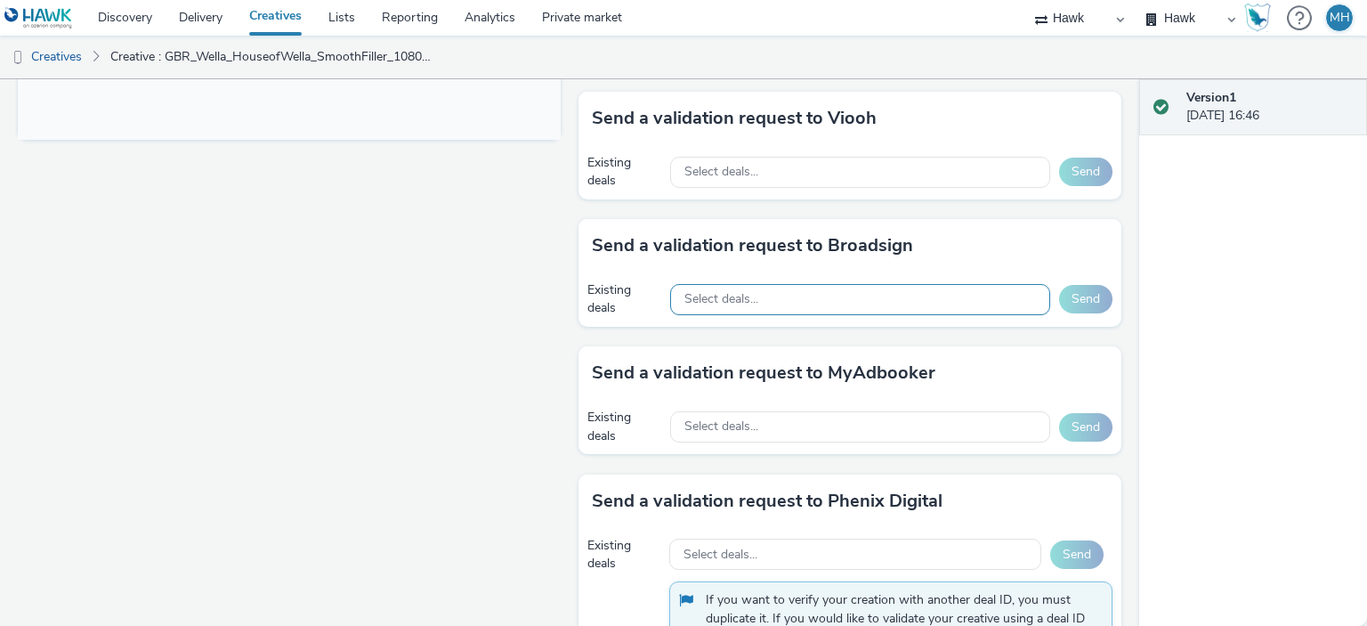
click at [831, 302] on div "Select deals..." at bounding box center [860, 299] width 380 height 31
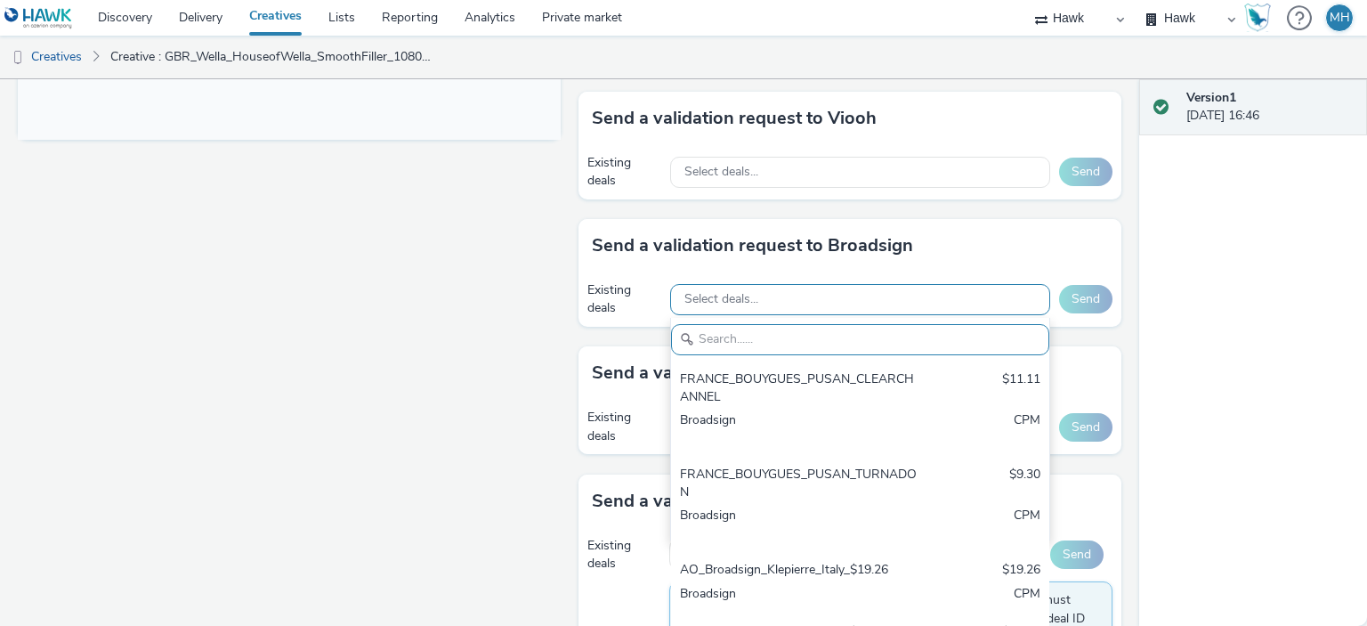
paste input "AO_Bauer-ClearChannel_OutdoorD6"
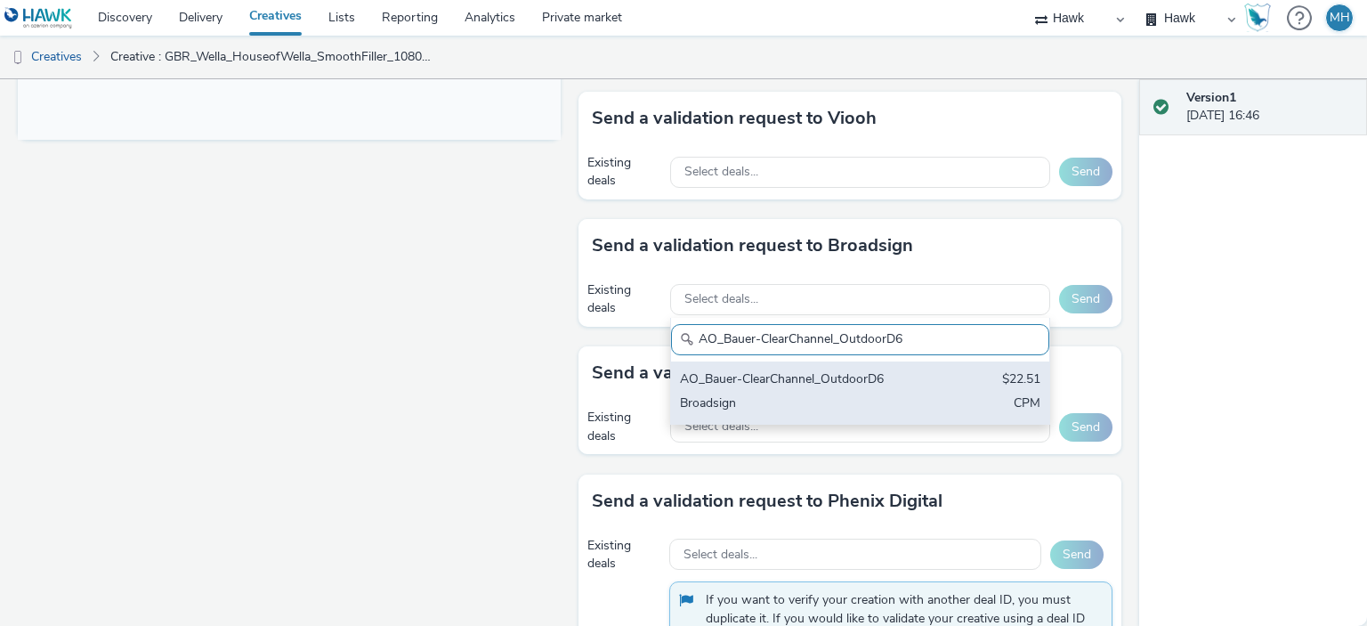
type input "AO_Bauer-ClearChannel_OutdoorD6"
drag, startPoint x: 824, startPoint y: 378, endPoint x: 840, endPoint y: 331, distance: 49.8
click at [825, 378] on div "AO_Bauer-ClearChannel_OutdoorD6" at bounding box center [798, 380] width 237 height 20
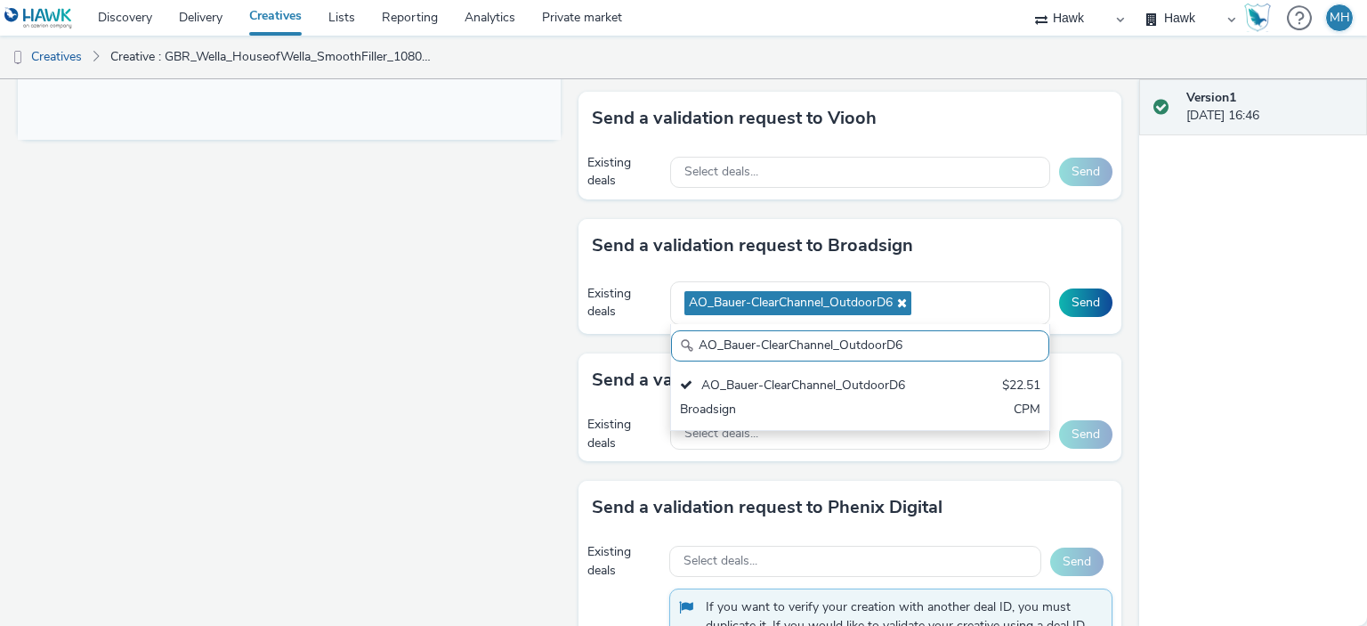
click at [1034, 231] on div "Send a validation request to Broadsign" at bounding box center [850, 245] width 543 height 53
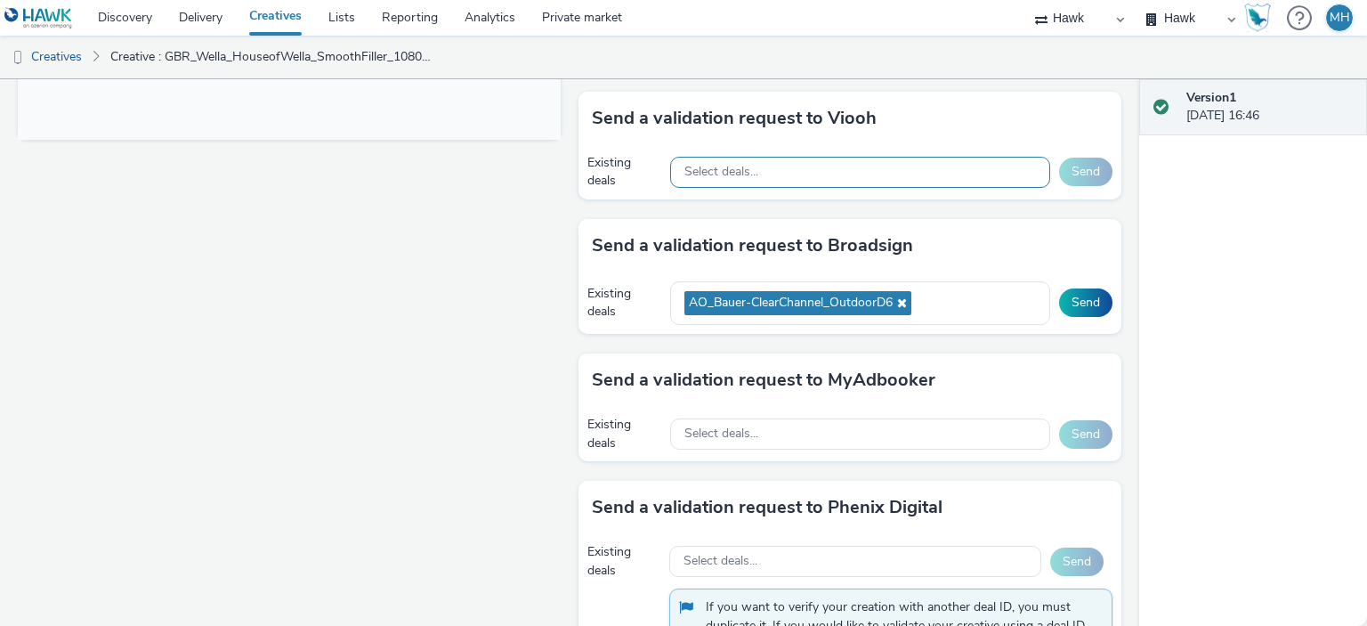
click at [717, 166] on span "Select deals..." at bounding box center [722, 172] width 74 height 15
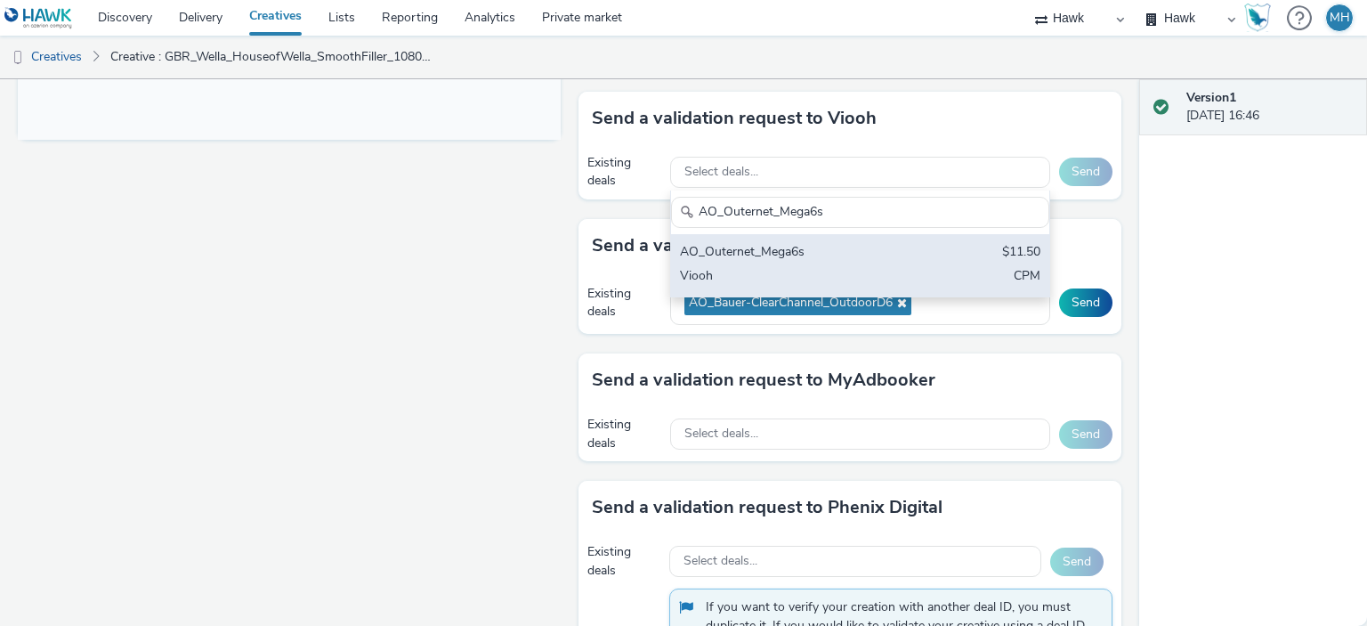
type input "AO_Outernet_Mega6s"
click at [798, 256] on div "AO_Outernet_Mega6s" at bounding box center [798, 253] width 237 height 20
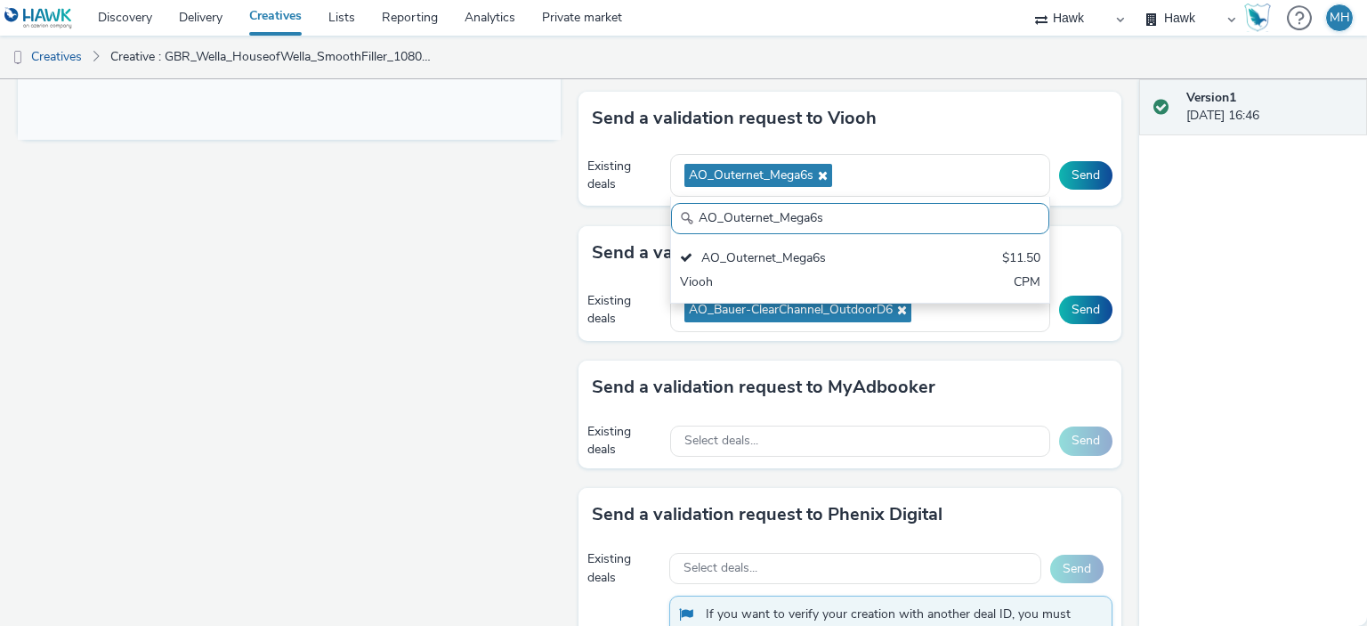
click at [994, 98] on div "Send a validation request to Viooh" at bounding box center [850, 118] width 543 height 53
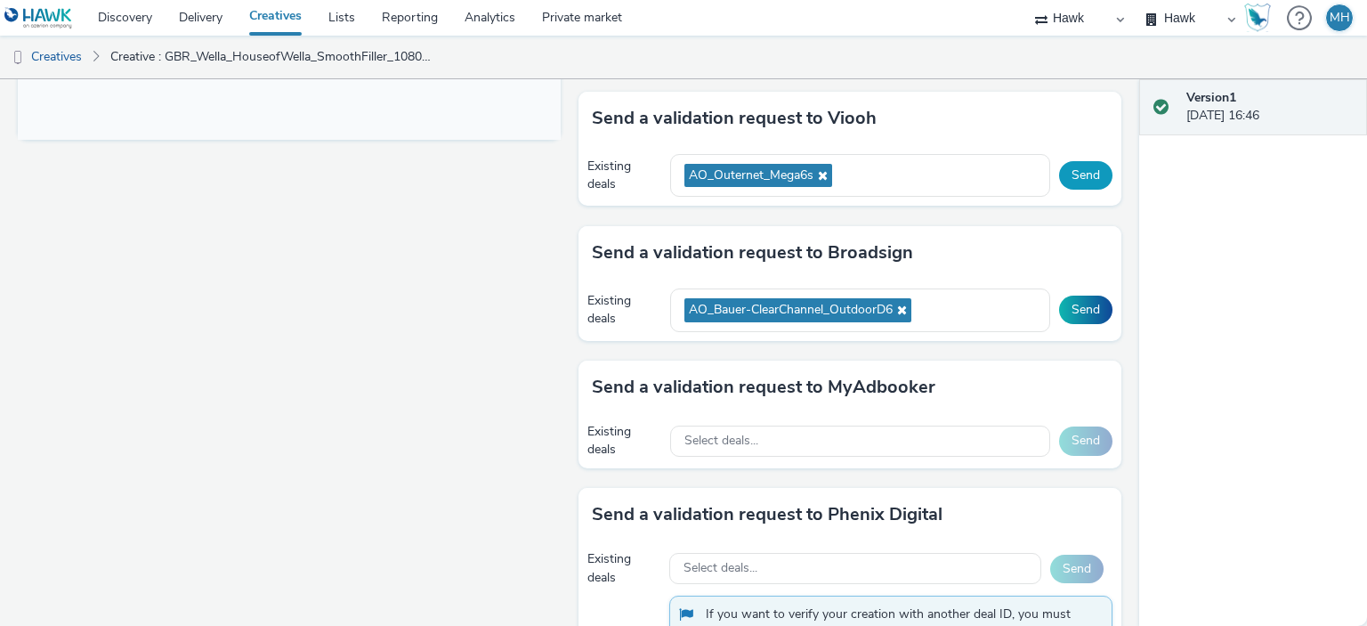
click at [1075, 163] on button "Send" at bounding box center [1085, 175] width 53 height 28
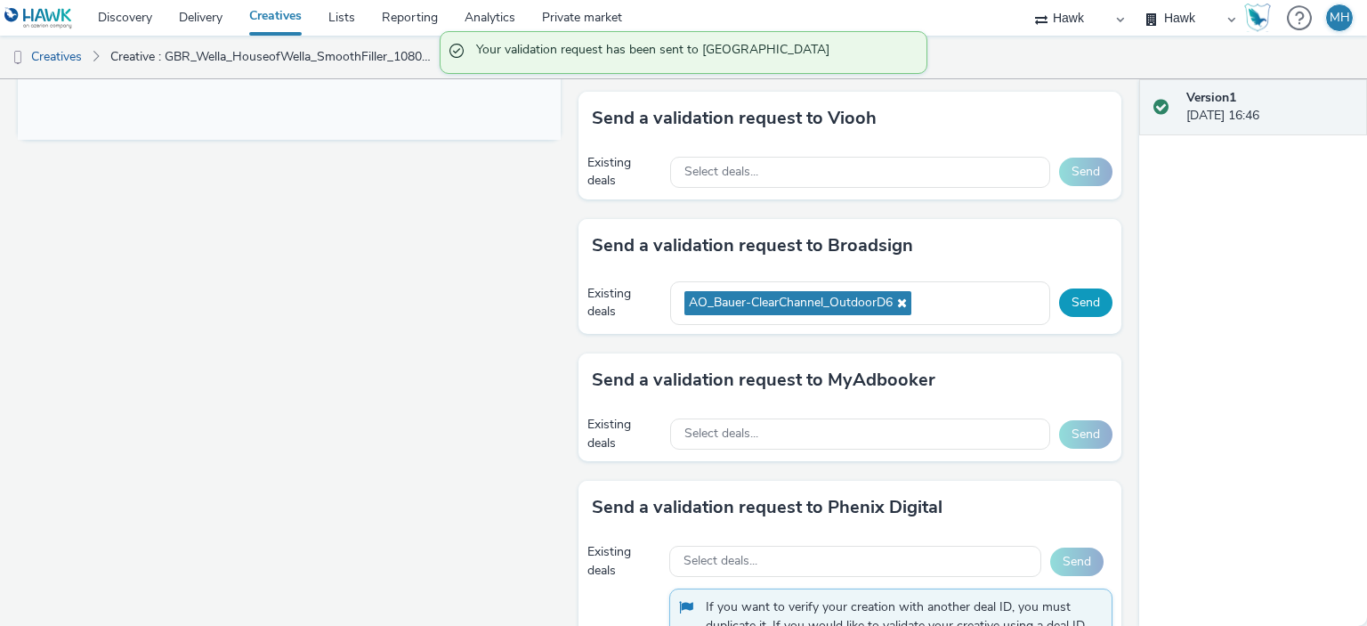
click at [1075, 291] on button "Send" at bounding box center [1085, 302] width 53 height 28
